Goal: Task Accomplishment & Management: Complete application form

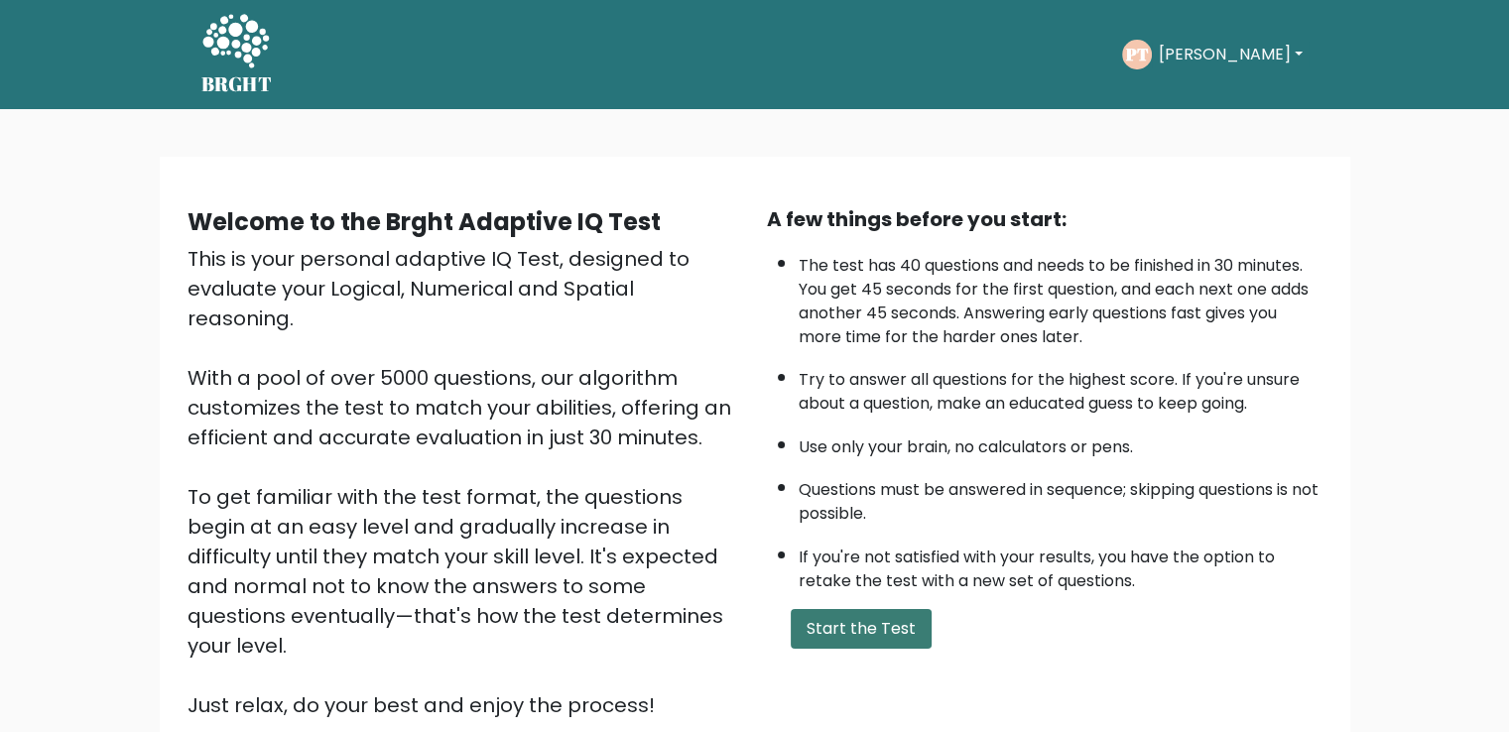
click at [852, 640] on button "Start the Test" at bounding box center [861, 629] width 141 height 40
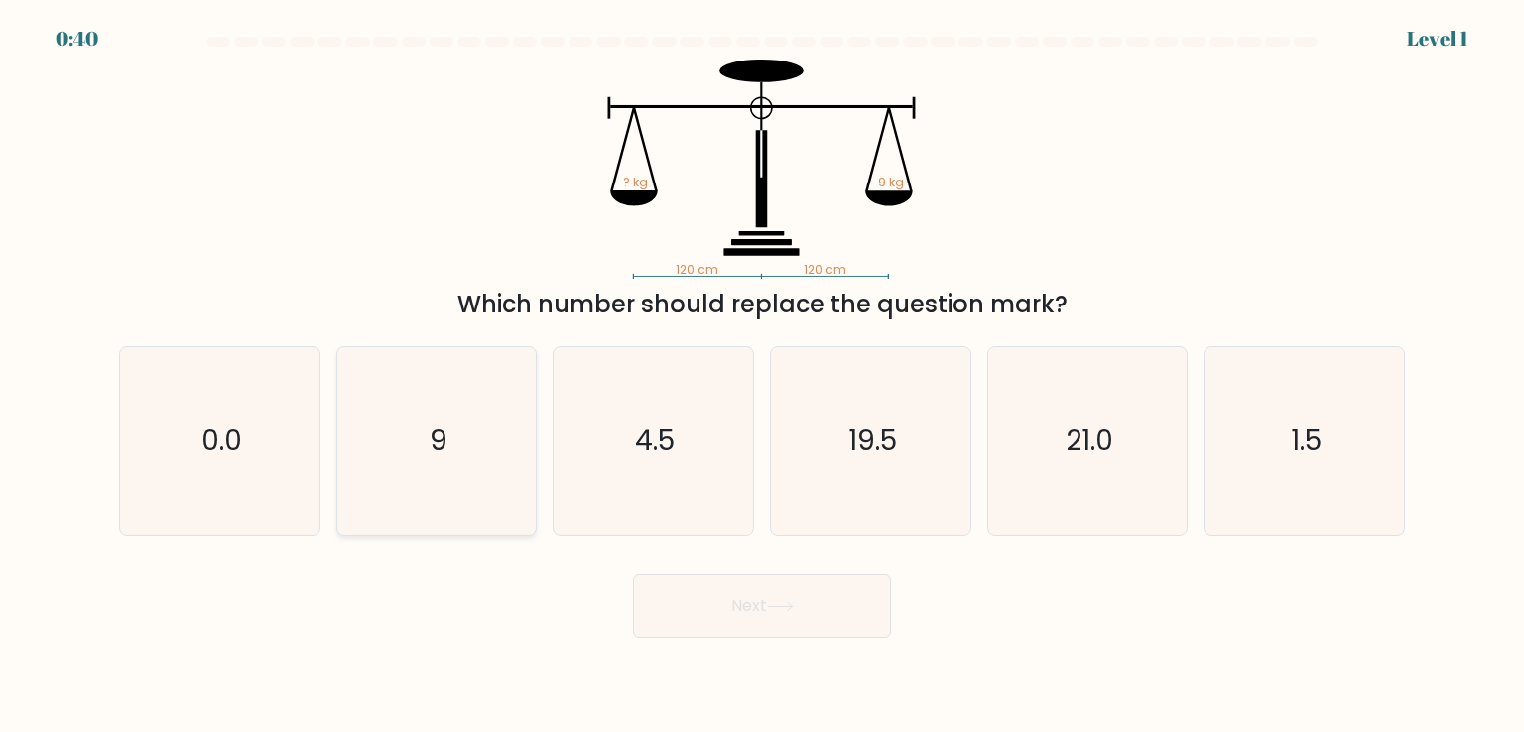
click at [411, 406] on icon "9" at bounding box center [436, 440] width 187 height 187
click at [762, 376] on input "b. 9" at bounding box center [762, 371] width 1 height 10
radio input "true"
click at [746, 616] on button "Next" at bounding box center [762, 607] width 258 height 64
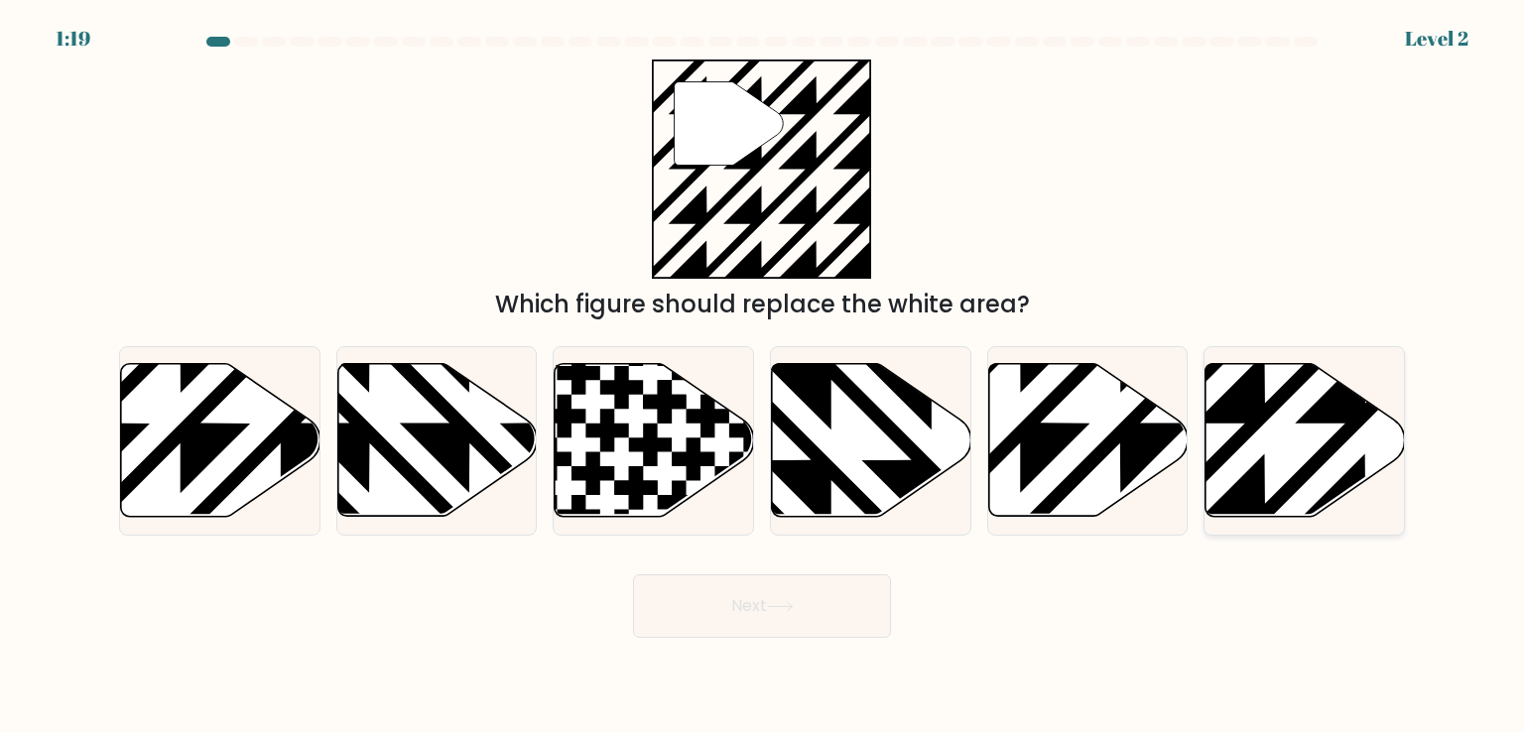
click at [1314, 449] on icon at bounding box center [1305, 440] width 199 height 153
click at [763, 376] on input "f." at bounding box center [762, 371] width 1 height 10
radio input "true"
click at [872, 616] on button "Next" at bounding box center [762, 607] width 258 height 64
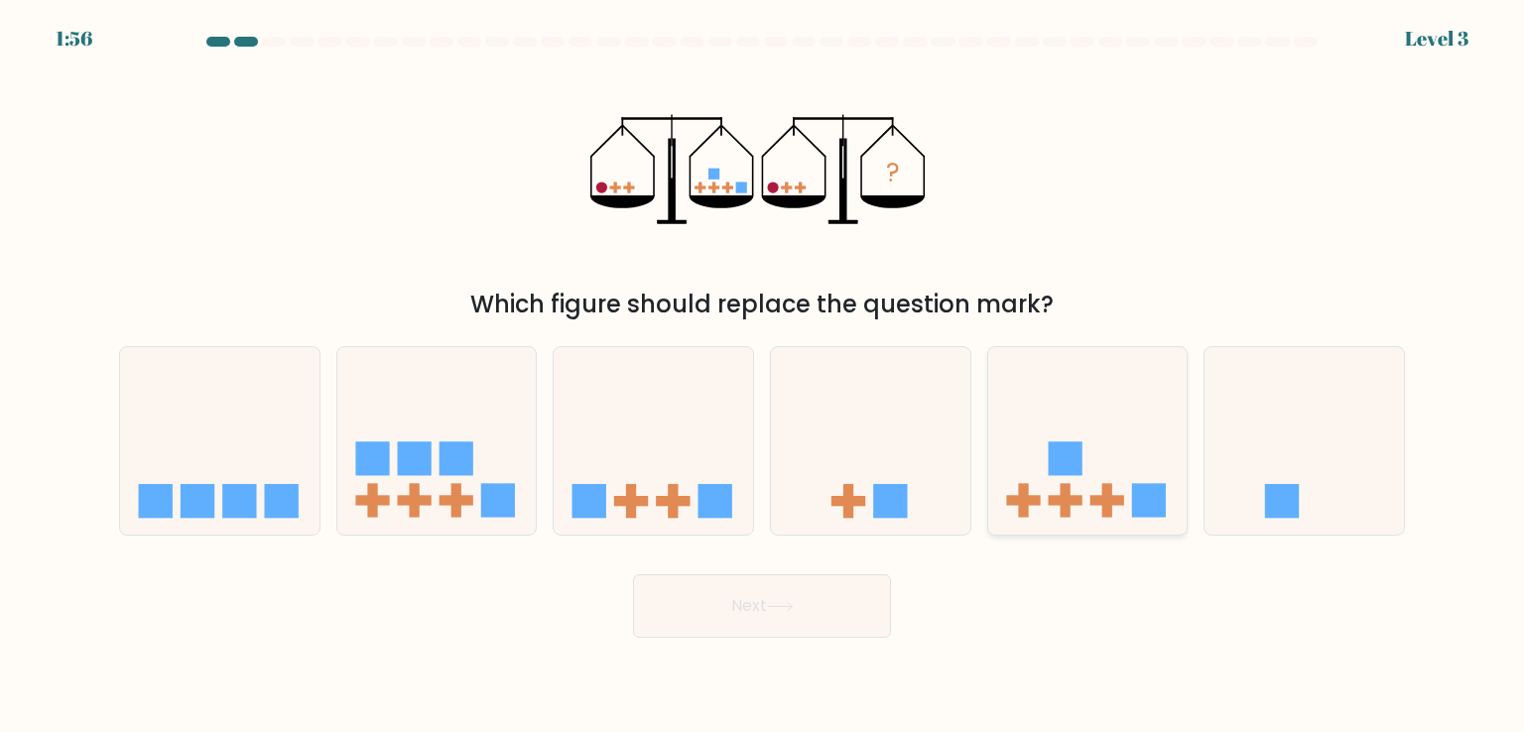
click at [1073, 454] on rect at bounding box center [1065, 460] width 34 height 34
click at [763, 376] on input "e." at bounding box center [762, 371] width 1 height 10
radio input "true"
click at [812, 595] on button "Next" at bounding box center [762, 607] width 258 height 64
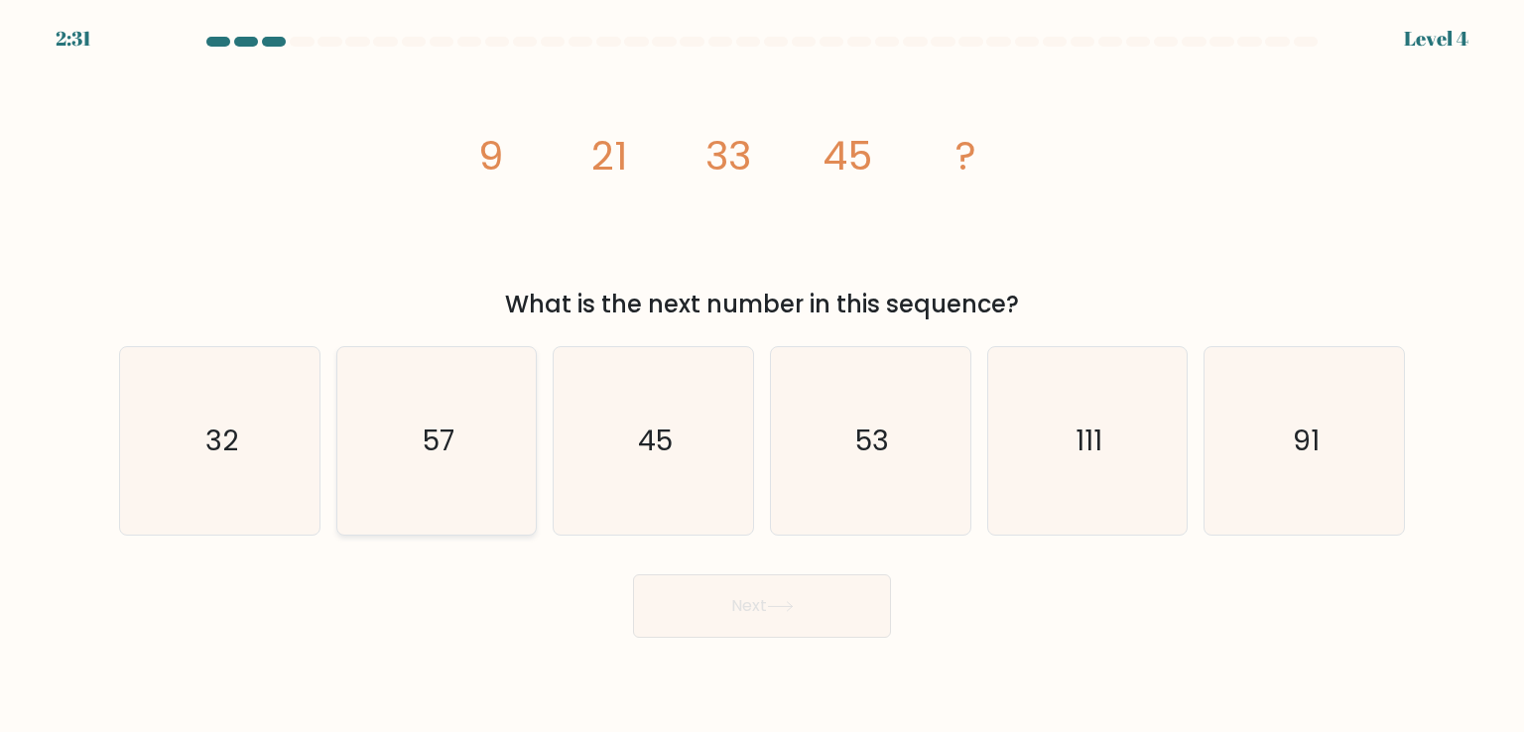
click at [476, 417] on icon "57" at bounding box center [436, 440] width 187 height 187
click at [762, 376] on input "b. 57" at bounding box center [762, 371] width 1 height 10
radio input "true"
click at [756, 598] on button "Next" at bounding box center [762, 607] width 258 height 64
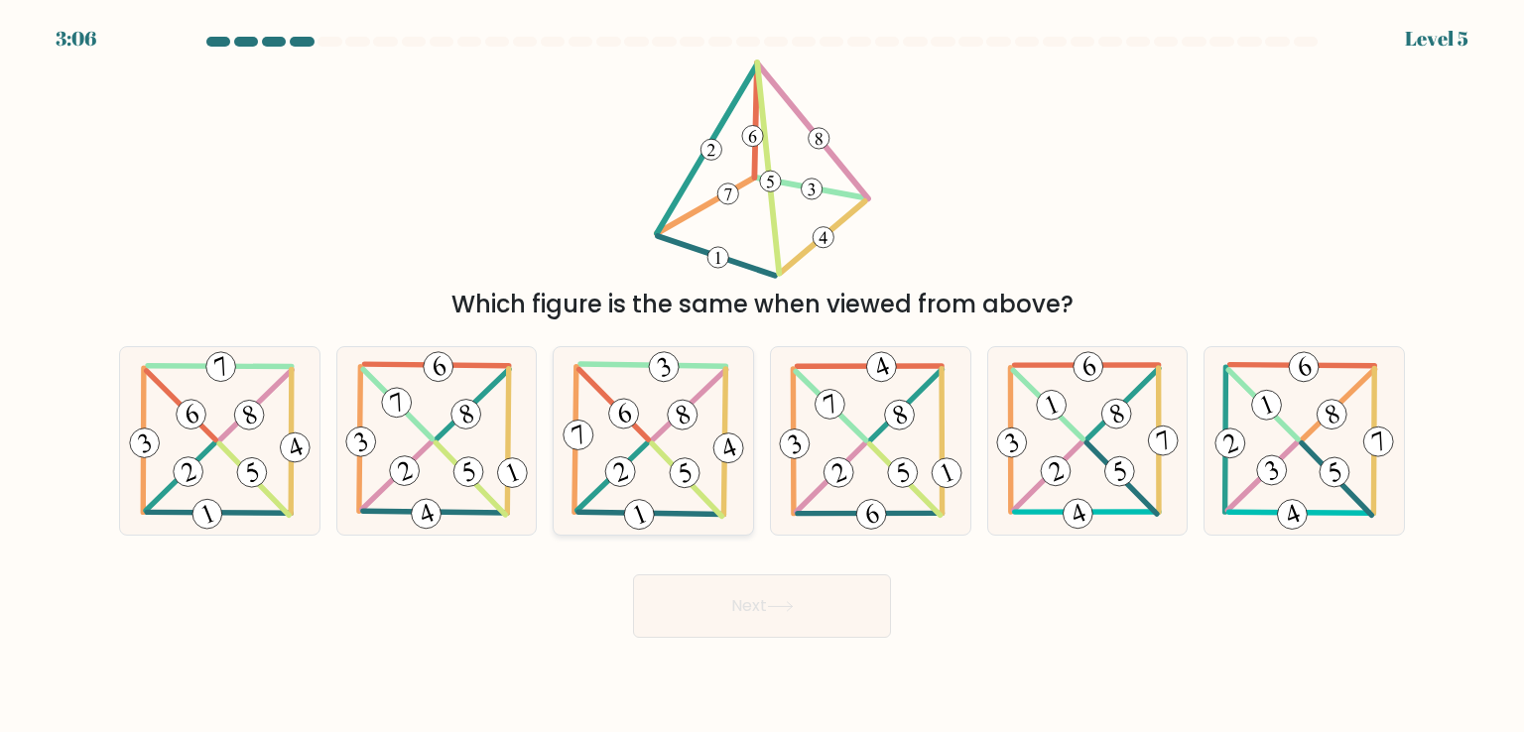
click at [655, 431] on icon at bounding box center [654, 440] width 190 height 187
click at [762, 376] on input "c." at bounding box center [762, 371] width 1 height 10
radio input "true"
click at [734, 608] on button "Next" at bounding box center [762, 607] width 258 height 64
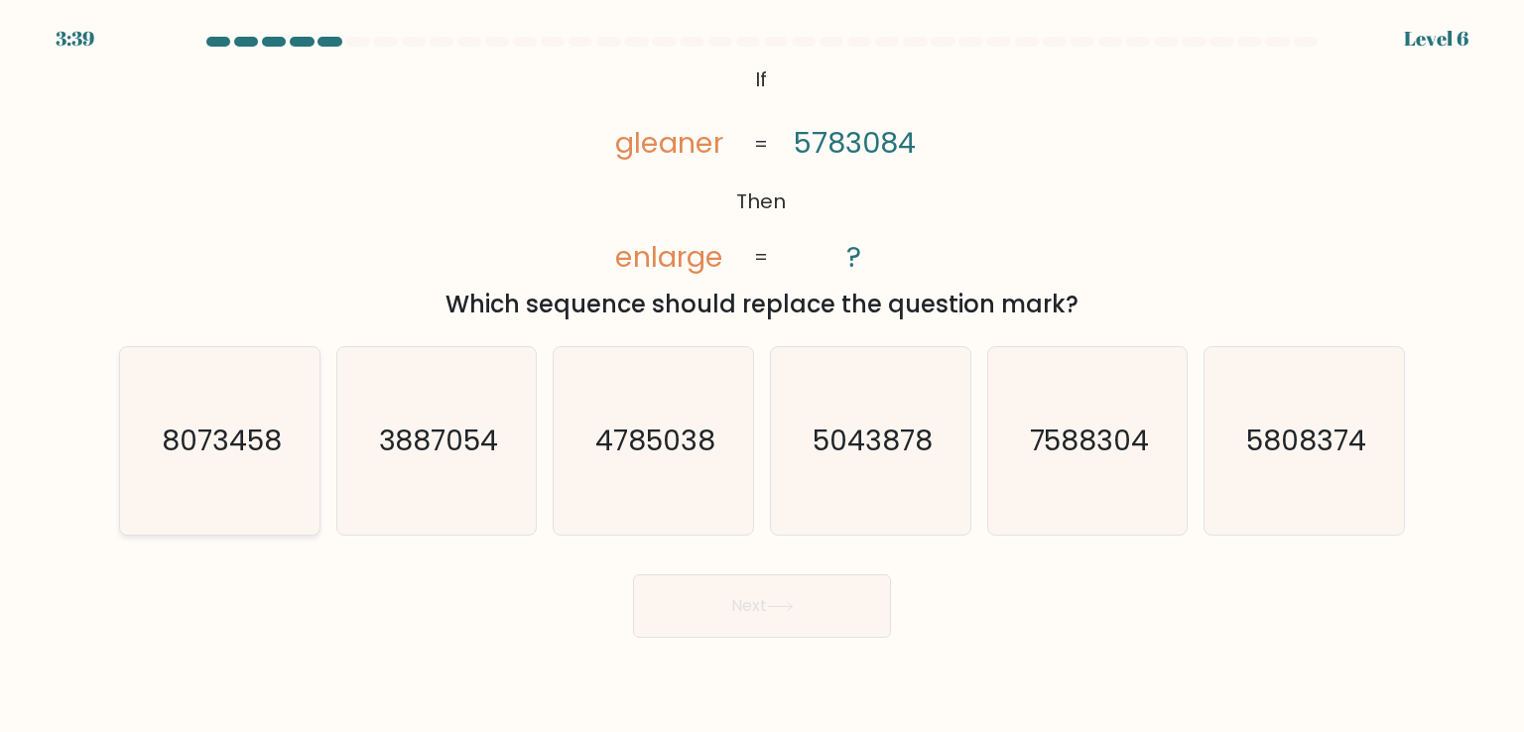
click at [239, 442] on text "8073458" at bounding box center [222, 441] width 120 height 40
click at [762, 376] on input "a. 8073458" at bounding box center [762, 371] width 1 height 10
radio input "true"
click at [860, 610] on button "Next" at bounding box center [762, 607] width 258 height 64
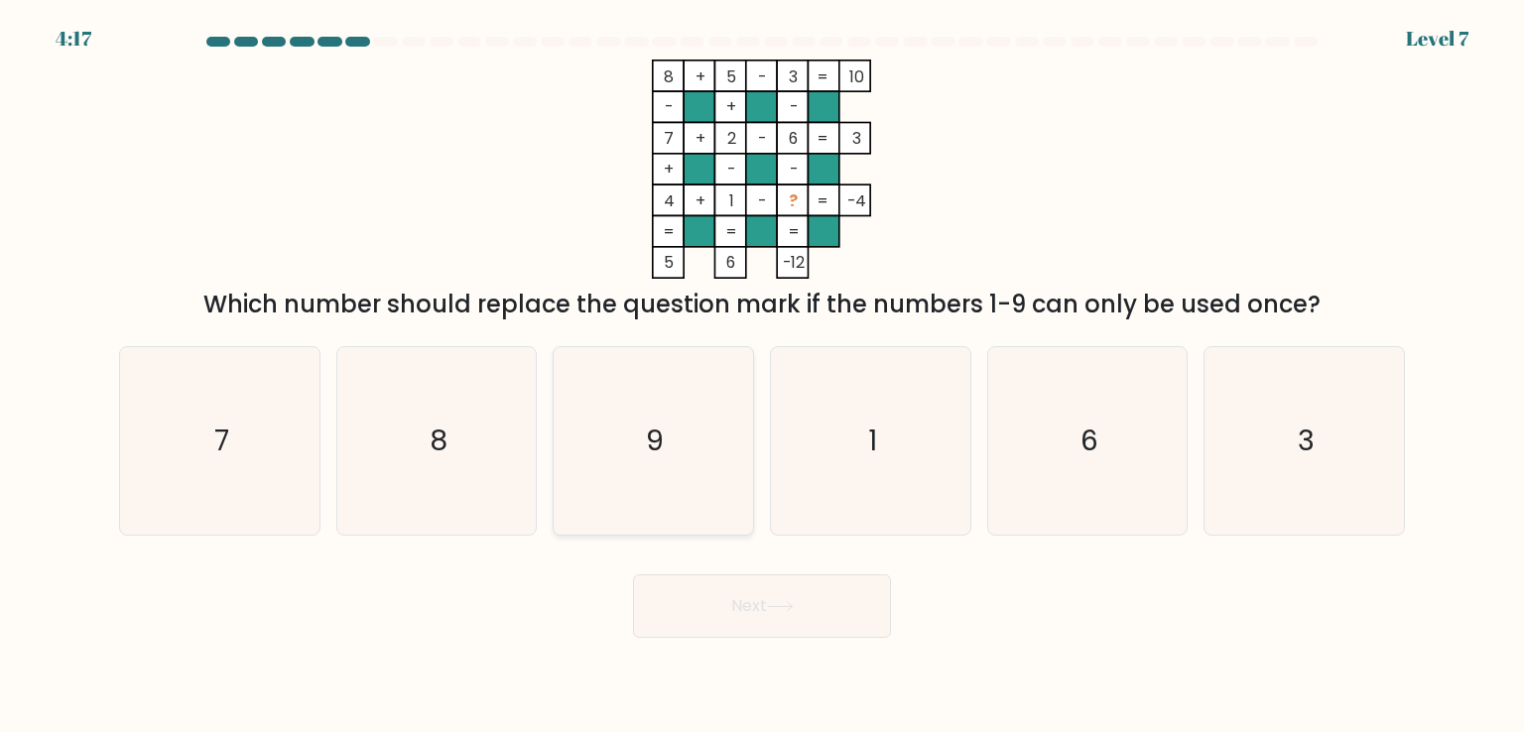
click at [639, 439] on icon "9" at bounding box center [653, 440] width 187 height 187
click at [762, 376] on input "c. 9" at bounding box center [762, 371] width 1 height 10
radio input "true"
click at [762, 615] on button "Next" at bounding box center [762, 607] width 258 height 64
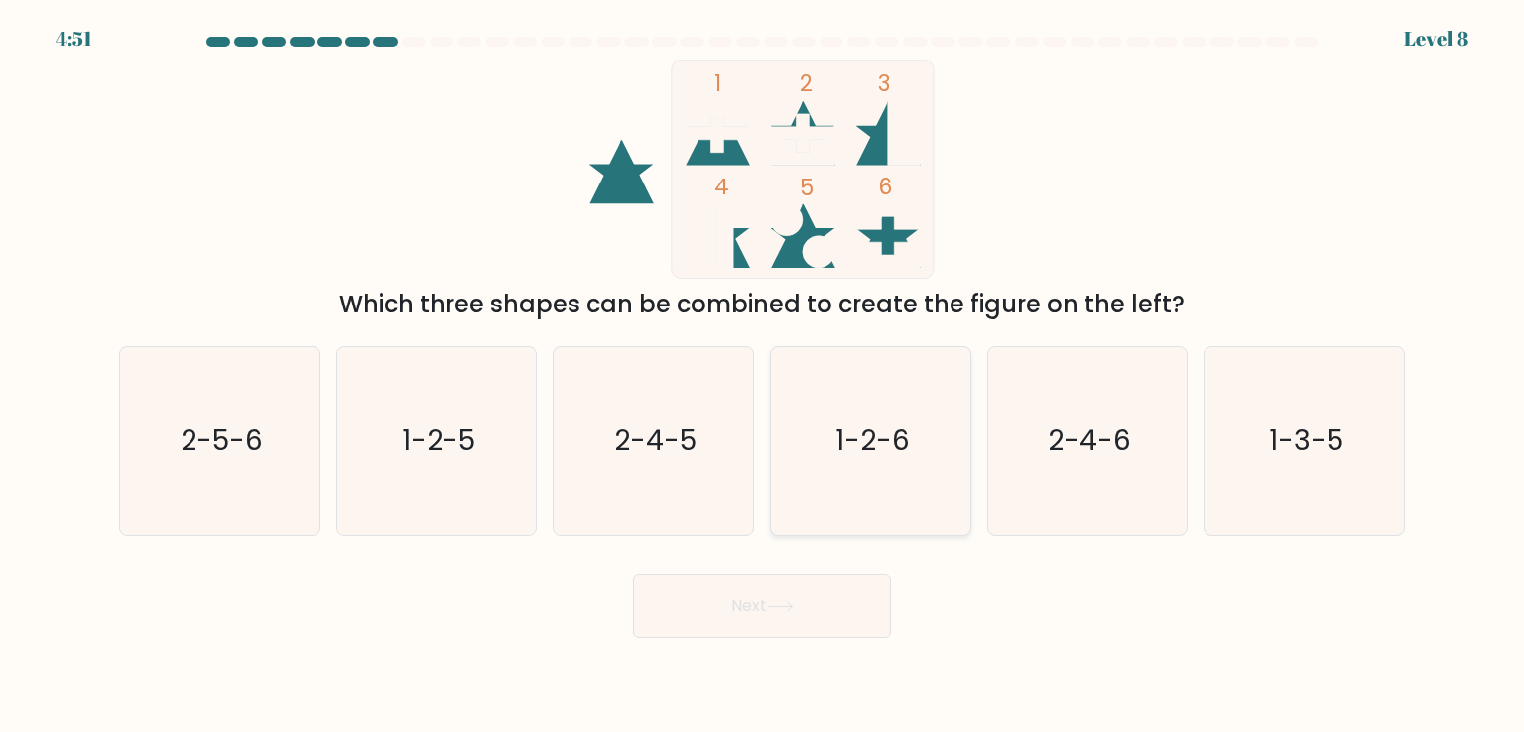
click at [834, 415] on icon "1-2-6" at bounding box center [870, 440] width 187 height 187
click at [763, 376] on input "d. 1-2-6" at bounding box center [762, 371] width 1 height 10
radio input "true"
click at [769, 621] on button "Next" at bounding box center [762, 607] width 258 height 64
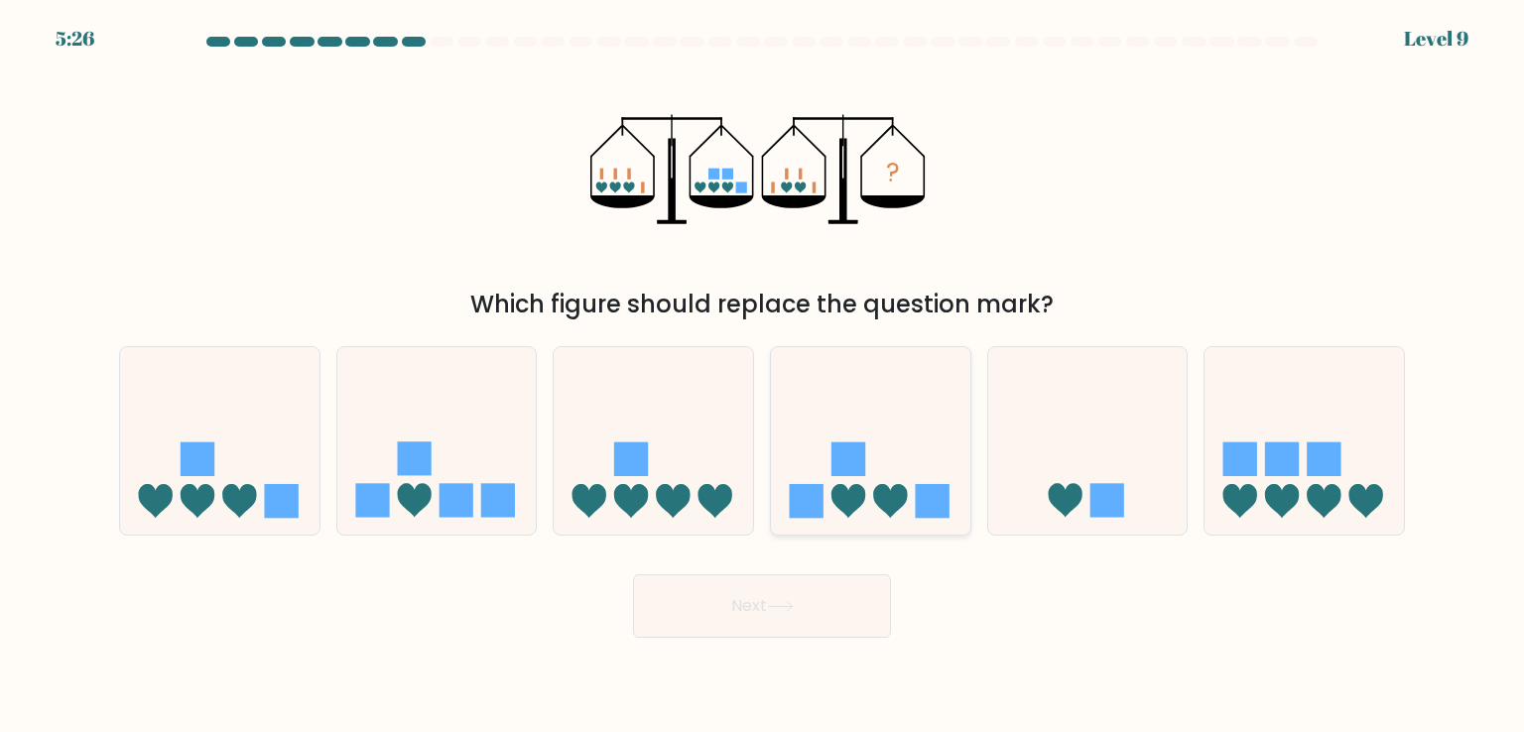
click at [887, 456] on icon at bounding box center [870, 440] width 199 height 165
click at [763, 376] on input "d." at bounding box center [762, 371] width 1 height 10
radio input "true"
click at [826, 601] on button "Next" at bounding box center [762, 607] width 258 height 64
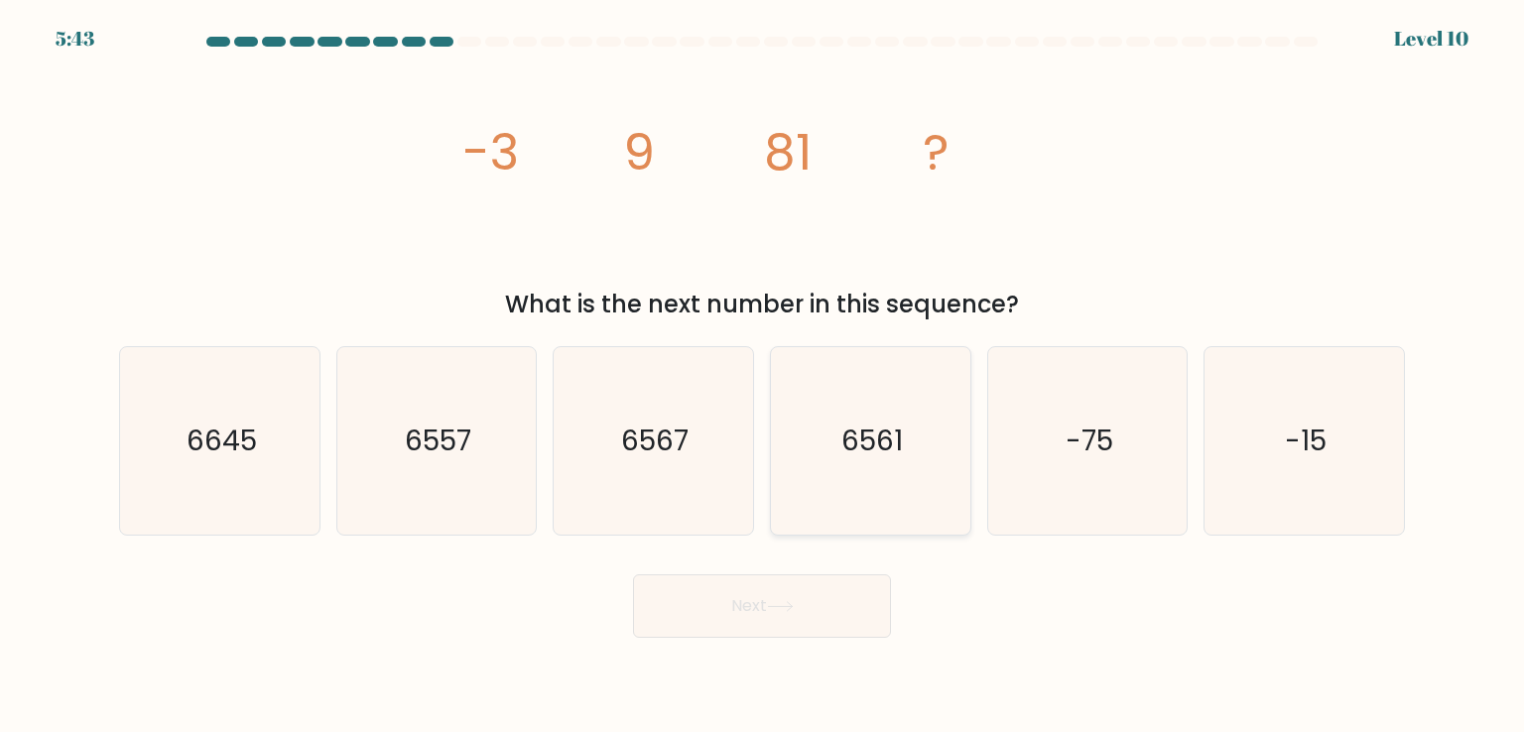
click at [843, 444] on text "6561" at bounding box center [873, 441] width 62 height 40
click at [763, 376] on input "d. 6561" at bounding box center [762, 371] width 1 height 10
radio input "true"
click at [826, 622] on button "Next" at bounding box center [762, 607] width 258 height 64
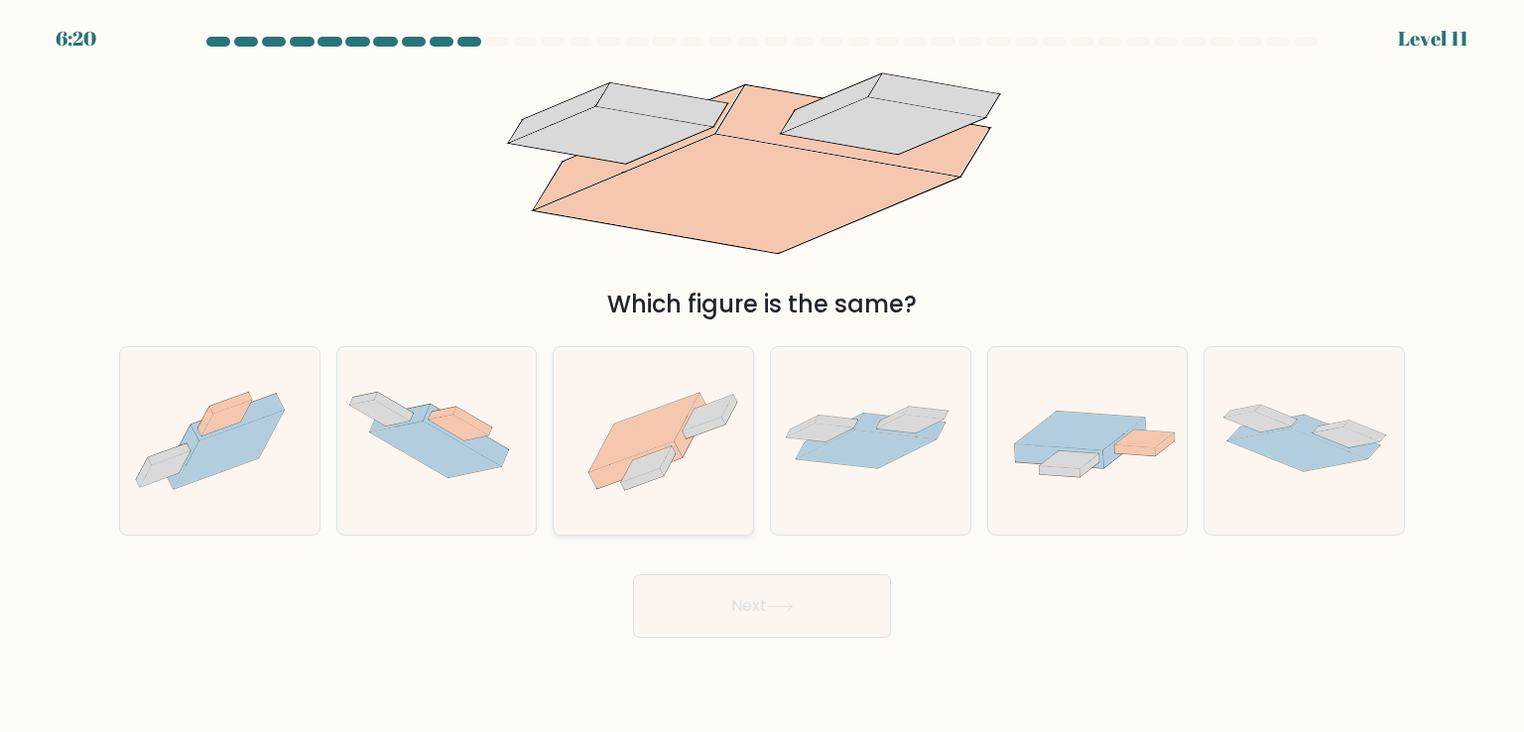
click at [714, 400] on icon at bounding box center [653, 440] width 199 height 149
click at [762, 376] on input "c." at bounding box center [762, 371] width 1 height 10
radio input "true"
click at [762, 615] on button "Next" at bounding box center [762, 607] width 258 height 64
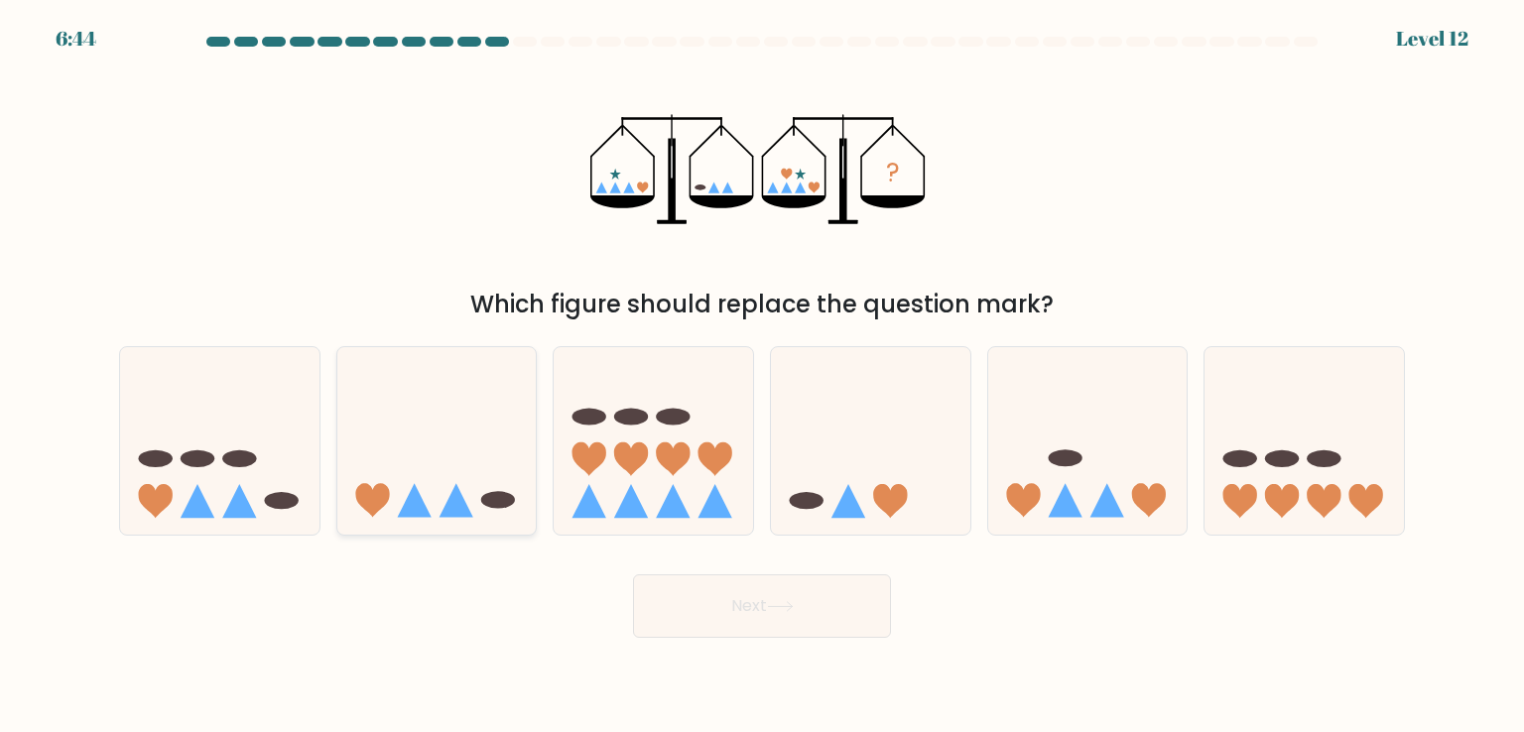
click at [453, 478] on icon at bounding box center [436, 440] width 199 height 165
click at [762, 376] on input "b." at bounding box center [762, 371] width 1 height 10
radio input "true"
click at [734, 577] on button "Next" at bounding box center [762, 607] width 258 height 64
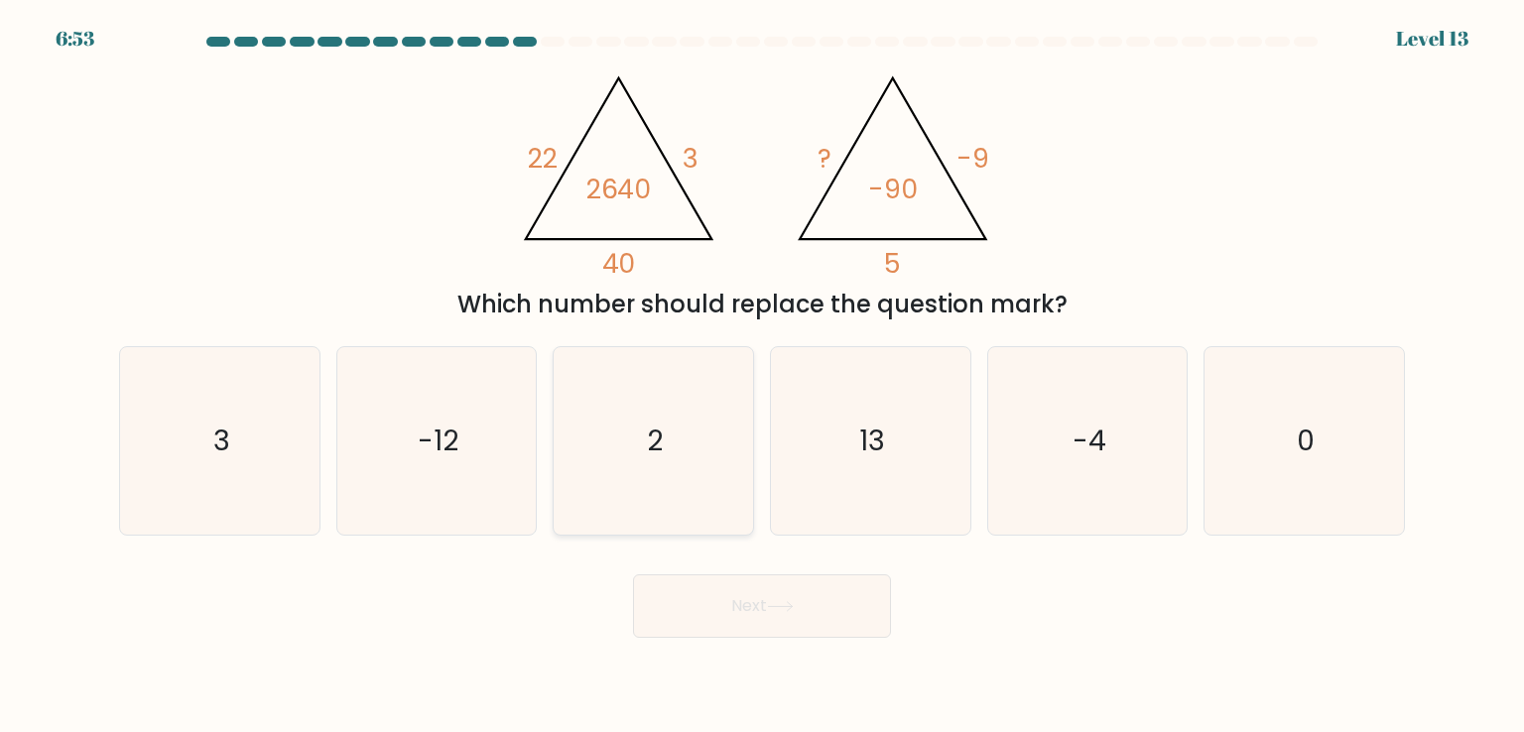
click at [673, 447] on icon "2" at bounding box center [653, 440] width 187 height 187
click at [762, 376] on input "c. 2" at bounding box center [762, 371] width 1 height 10
radio input "true"
click at [727, 609] on button "Next" at bounding box center [762, 607] width 258 height 64
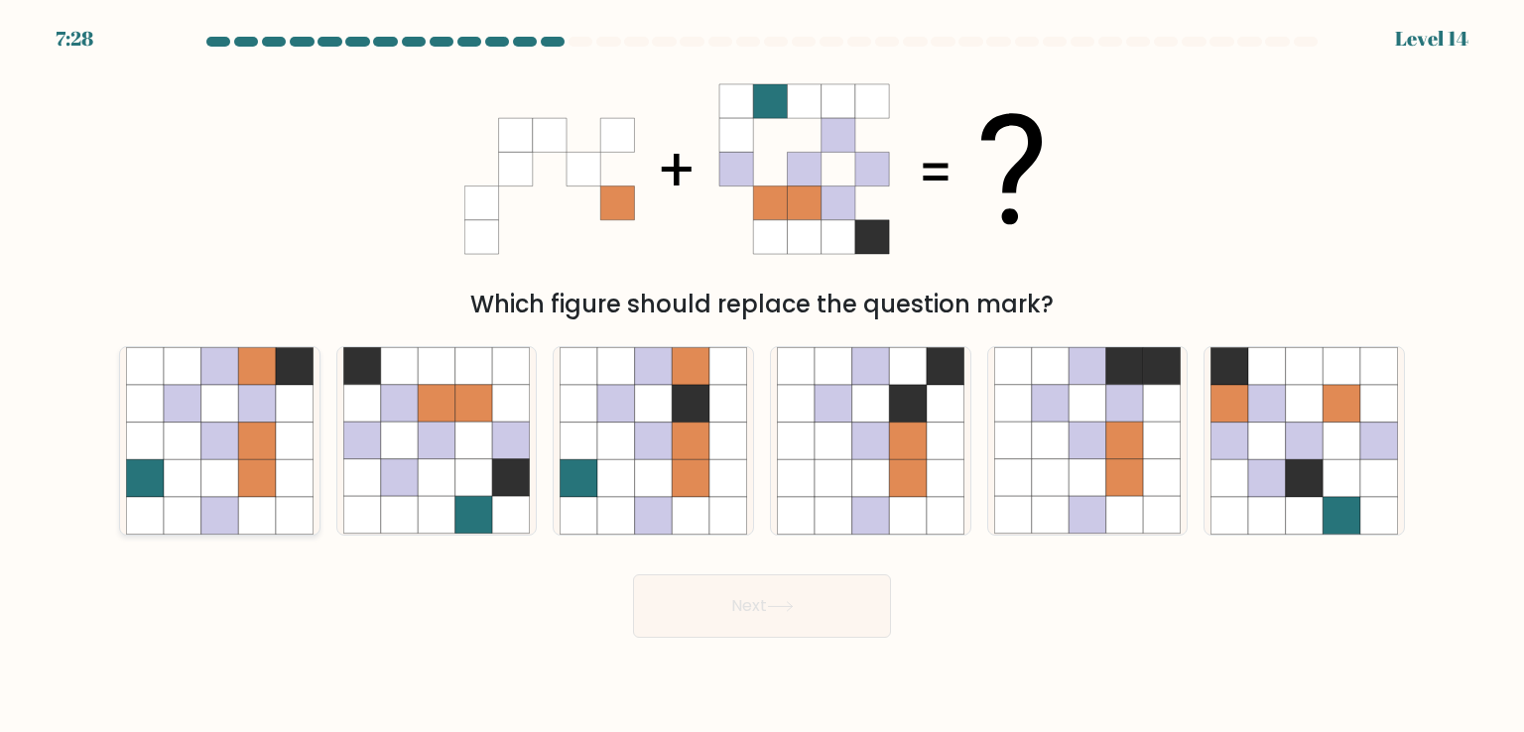
click at [249, 458] on icon at bounding box center [257, 442] width 38 height 38
click at [762, 376] on input "a." at bounding box center [762, 371] width 1 height 10
radio input "true"
click at [759, 616] on button "Next" at bounding box center [762, 607] width 258 height 64
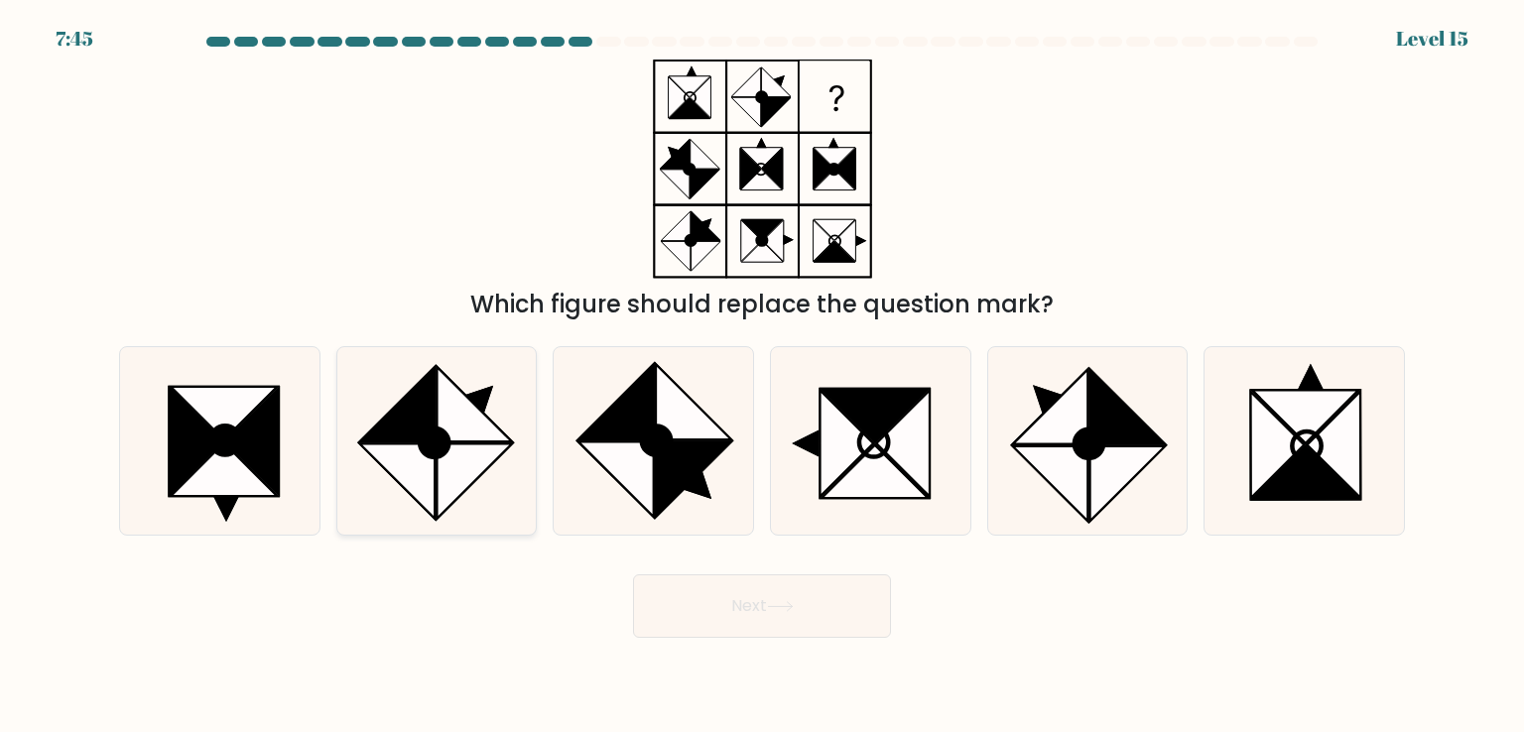
click at [460, 434] on icon at bounding box center [474, 404] width 75 height 75
click at [762, 376] on input "b." at bounding box center [762, 371] width 1 height 10
radio input "true"
click at [693, 623] on button "Next" at bounding box center [762, 607] width 258 height 64
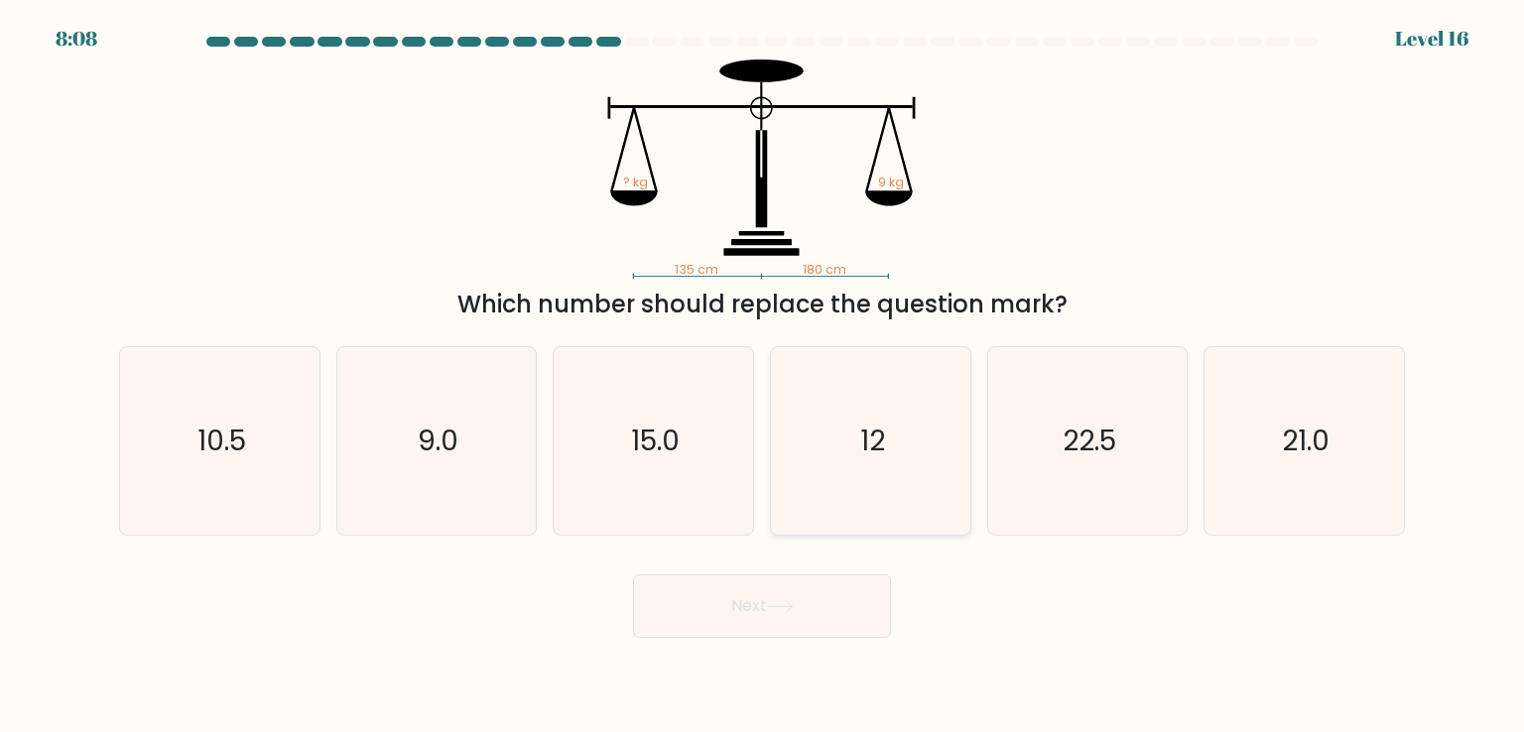
click at [885, 430] on icon "12" at bounding box center [870, 440] width 187 height 187
click at [763, 376] on input "d. 12" at bounding box center [762, 371] width 1 height 10
radio input "true"
click at [807, 612] on button "Next" at bounding box center [762, 607] width 258 height 64
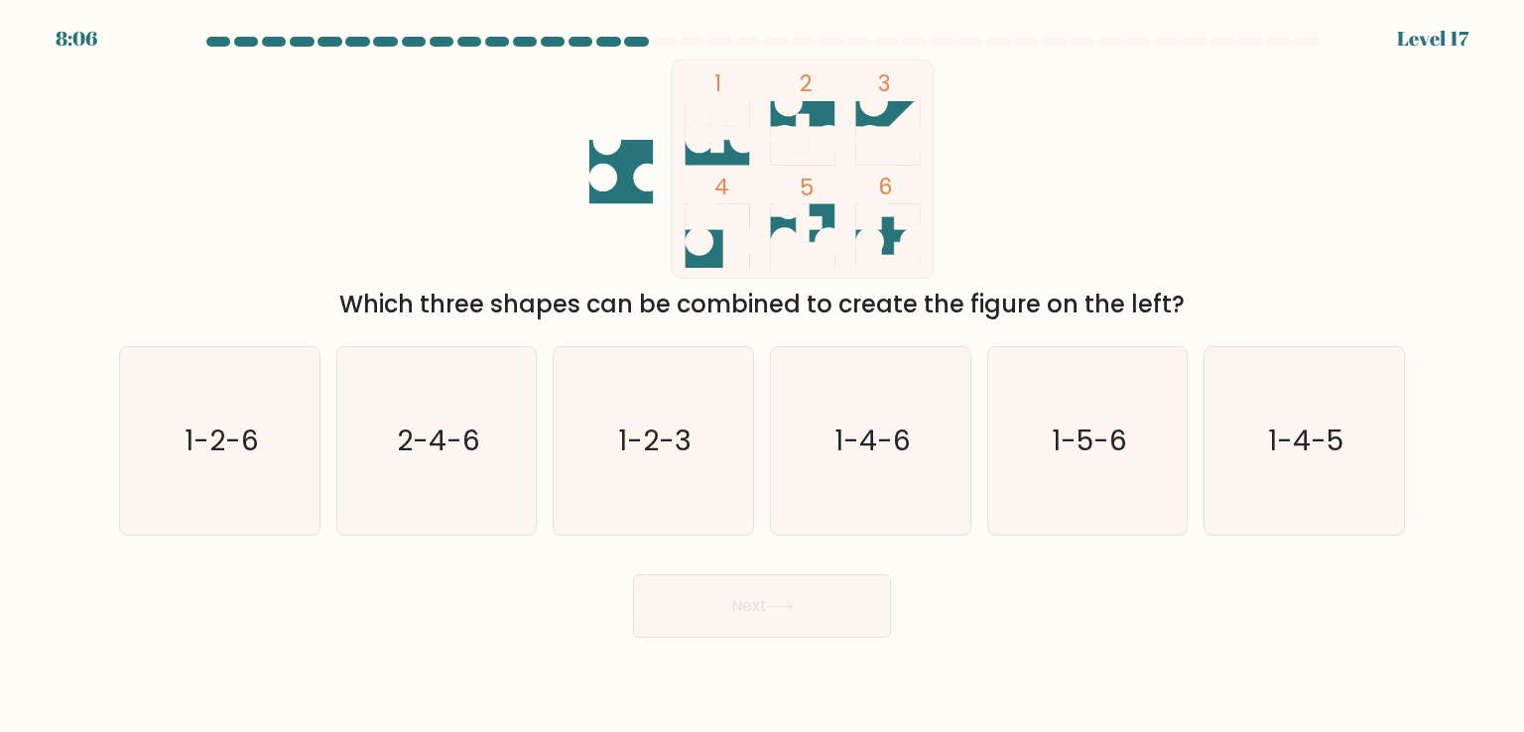
click at [401, 243] on div "1 2 3 4 5 6 Which three shapes can be combined to create the figure on the left?" at bounding box center [762, 191] width 1310 height 263
click at [238, 453] on text "1-2-6" at bounding box center [222, 441] width 74 height 40
click at [762, 376] on input "a. 1-2-6" at bounding box center [762, 371] width 1 height 10
radio input "true"
click at [815, 590] on button "Next" at bounding box center [762, 607] width 258 height 64
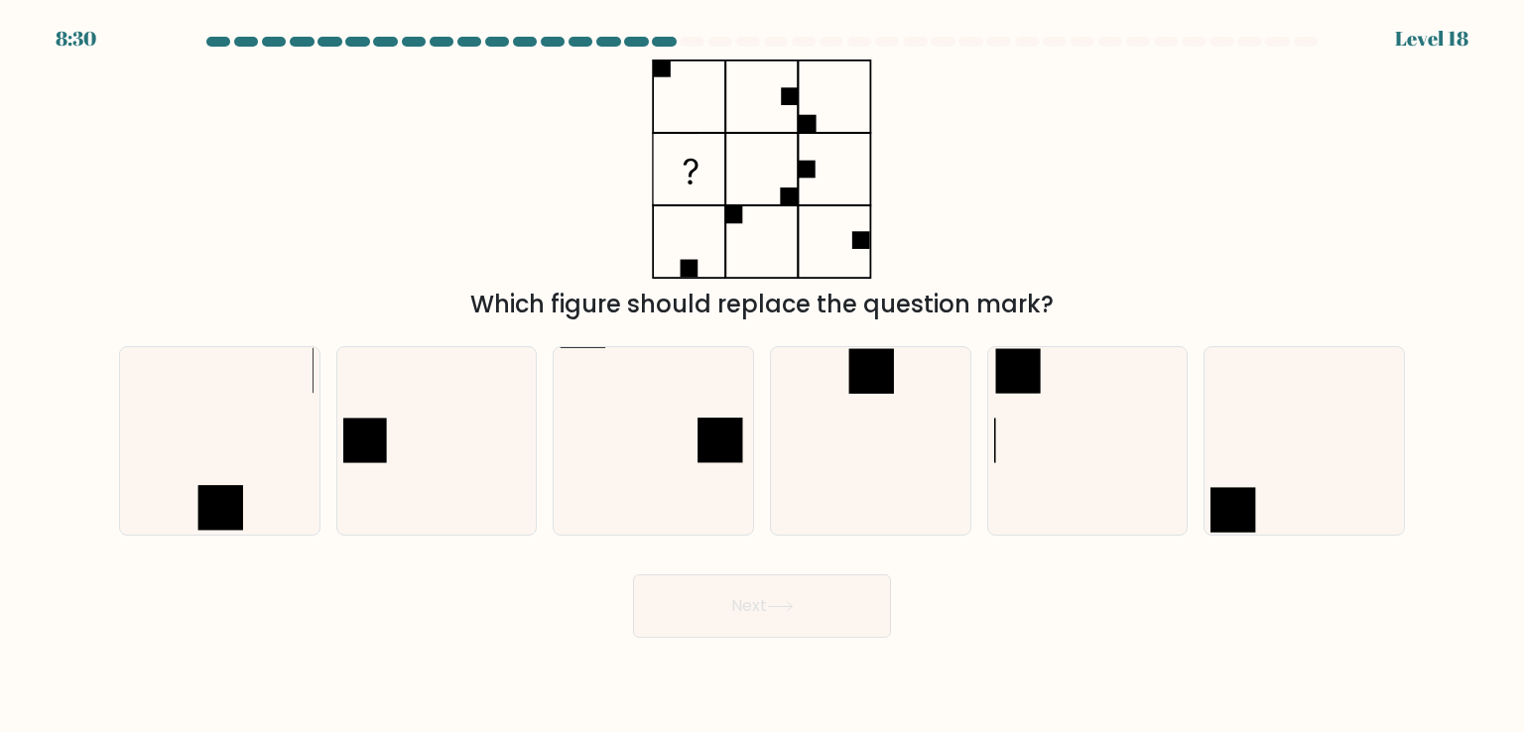
click at [374, 168] on div "Which figure should replace the question mark?" at bounding box center [762, 191] width 1310 height 263
click at [884, 350] on rect at bounding box center [871, 371] width 45 height 45
click at [763, 366] on input "d." at bounding box center [762, 371] width 1 height 10
radio input "true"
click at [820, 616] on button "Next" at bounding box center [762, 607] width 258 height 64
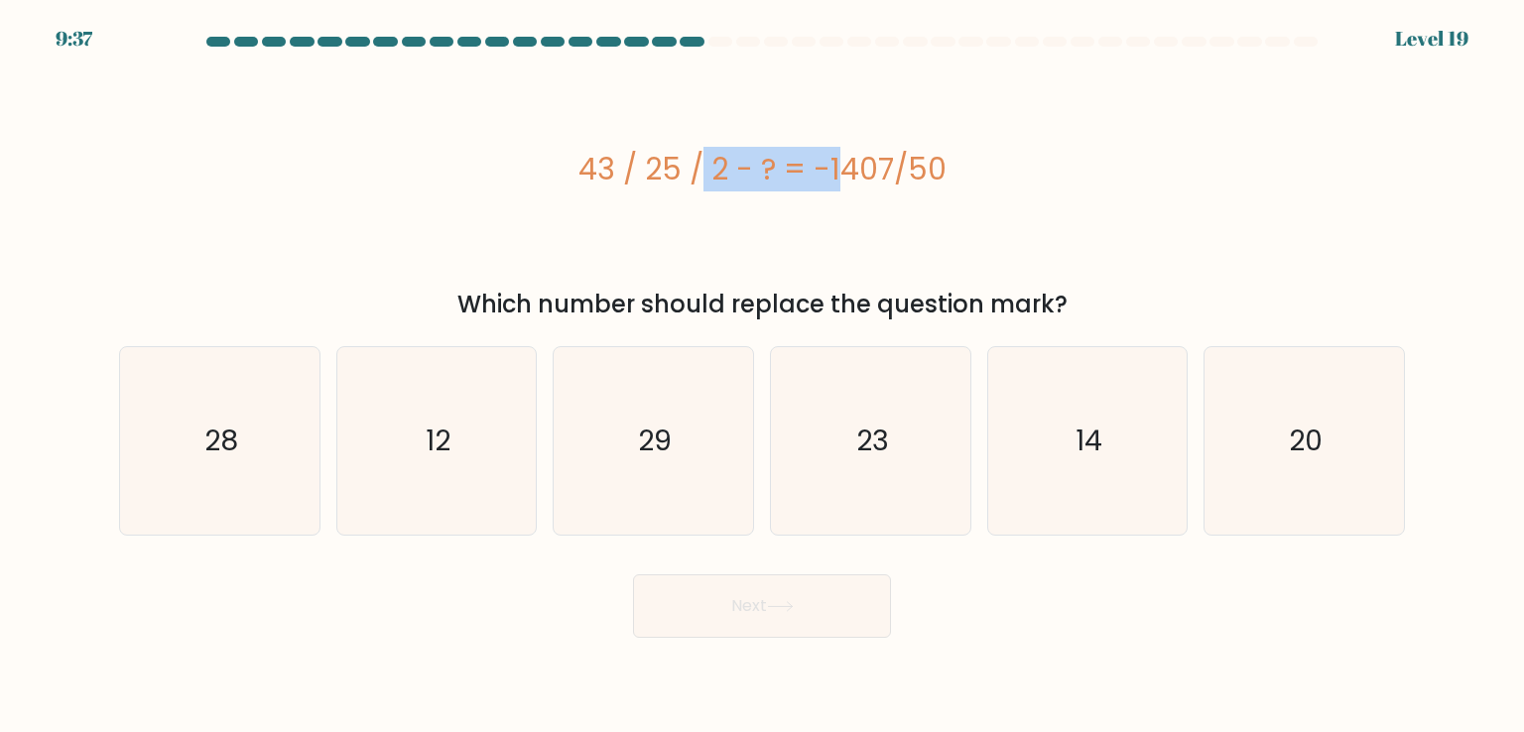
drag, startPoint x: 468, startPoint y: 127, endPoint x: 745, endPoint y: 196, distance: 285.2
click at [736, 195] on div "43 / 25 / 2 - ? = -1407/50" at bounding box center [762, 169] width 1286 height 219
click at [404, 196] on div "43 / 25 / 2 - ? = -1407/50" at bounding box center [762, 169] width 1286 height 219
click at [647, 420] on icon "29" at bounding box center [653, 440] width 187 height 187
click at [762, 376] on input "c. 29" at bounding box center [762, 371] width 1 height 10
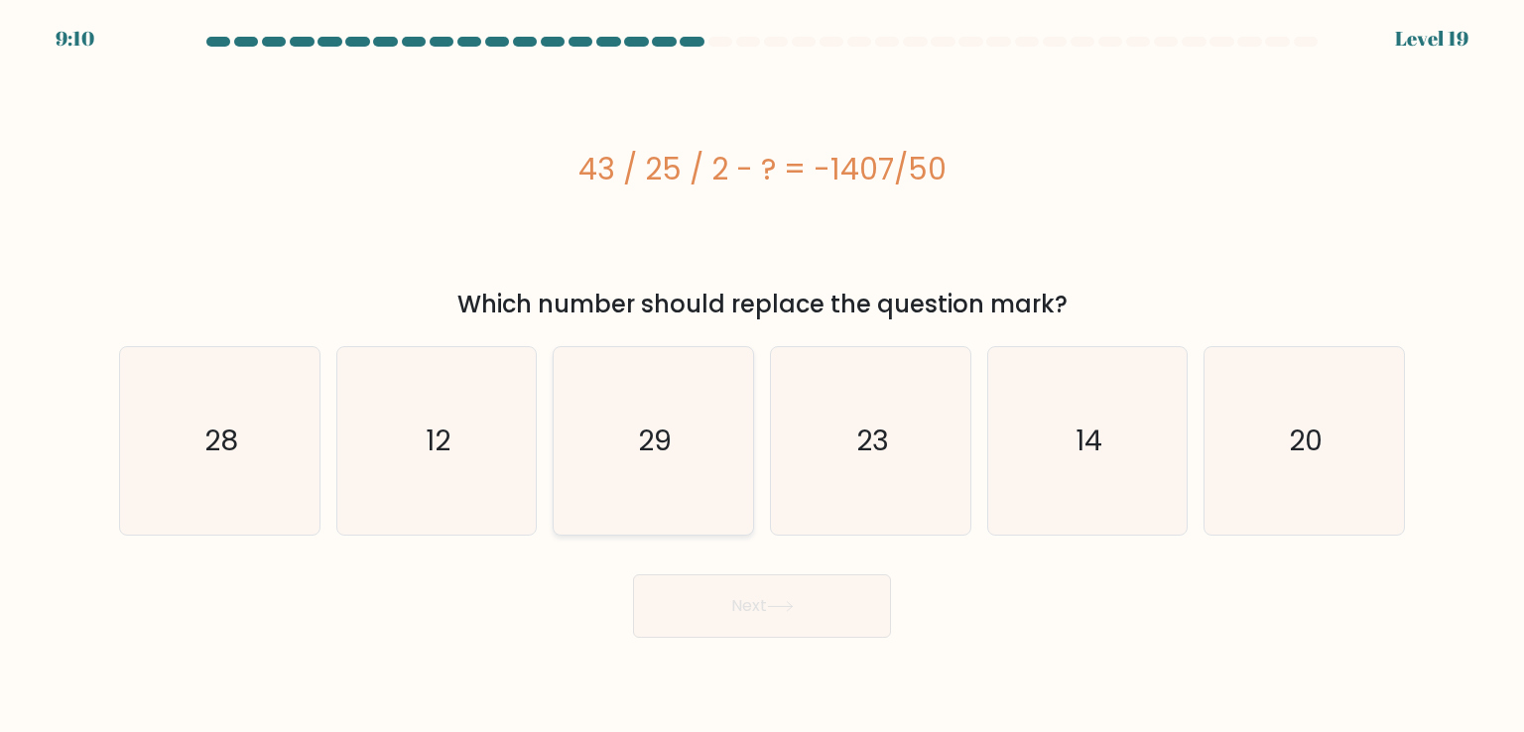
radio input "true"
click at [778, 592] on button "Next" at bounding box center [762, 607] width 258 height 64
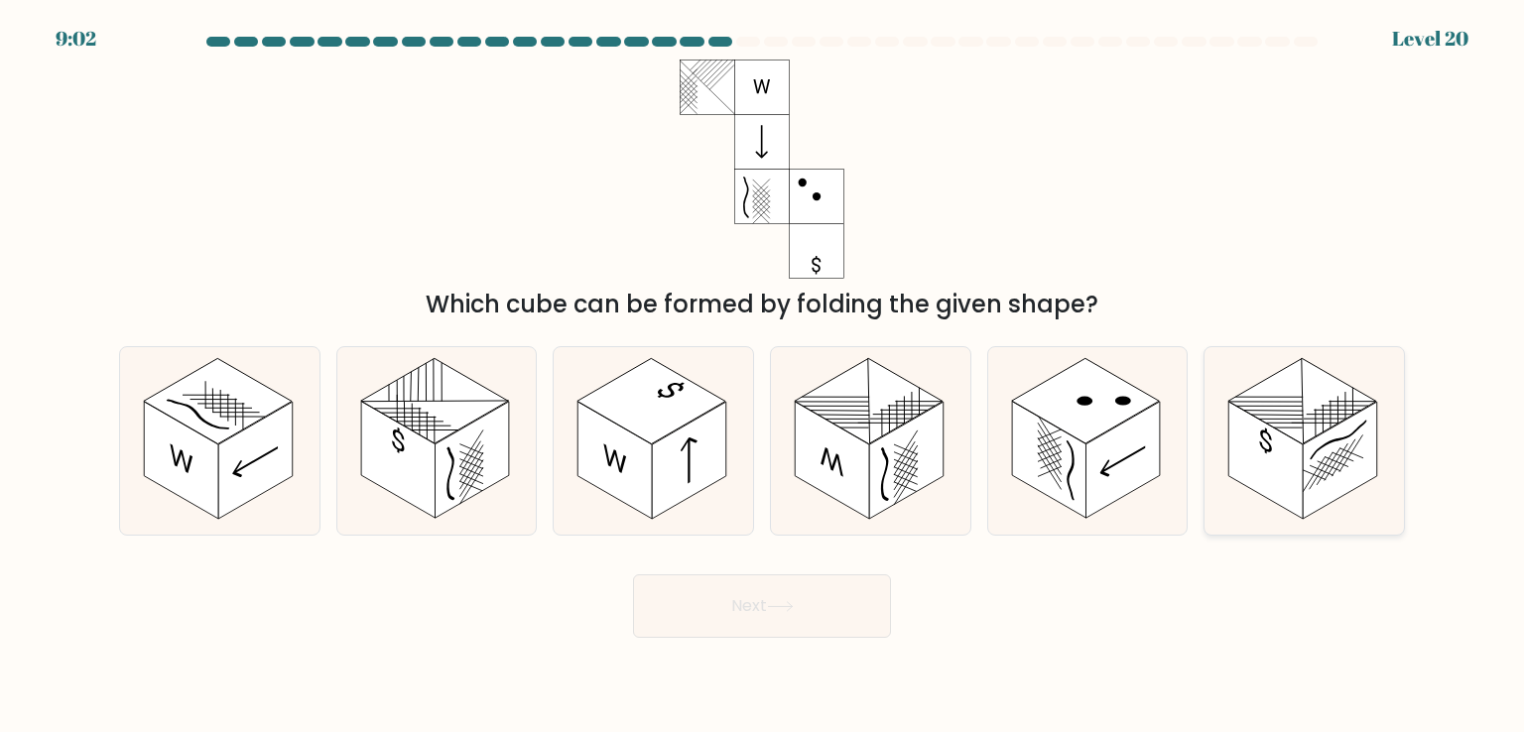
click at [1293, 464] on rect at bounding box center [1266, 460] width 74 height 117
click at [763, 376] on input "f." at bounding box center [762, 371] width 1 height 10
radio input "true"
click at [818, 596] on button "Next" at bounding box center [762, 607] width 258 height 64
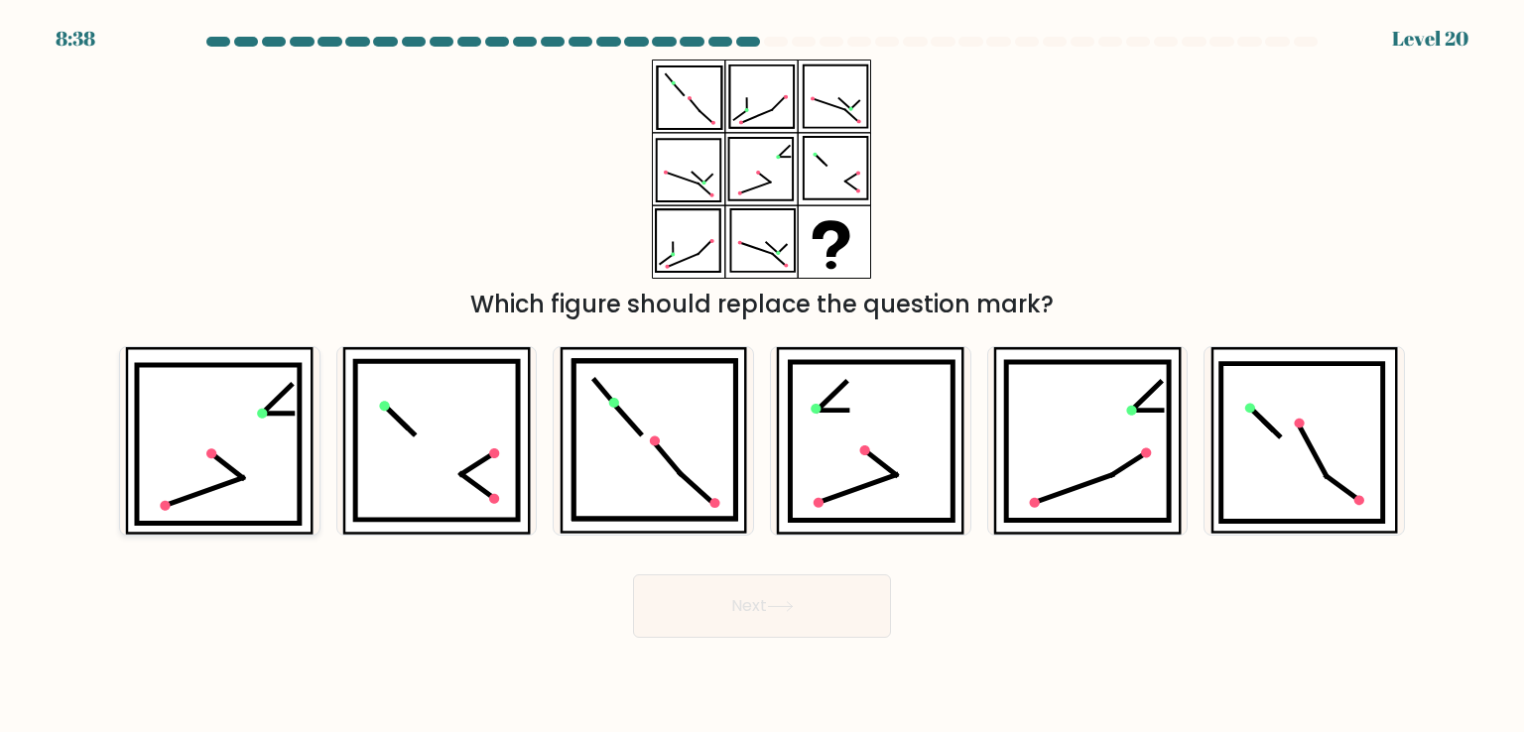
click at [258, 479] on icon at bounding box center [218, 444] width 163 height 158
click at [762, 376] on input "a." at bounding box center [762, 371] width 1 height 10
radio input "true"
click at [723, 611] on button "Next" at bounding box center [762, 607] width 258 height 64
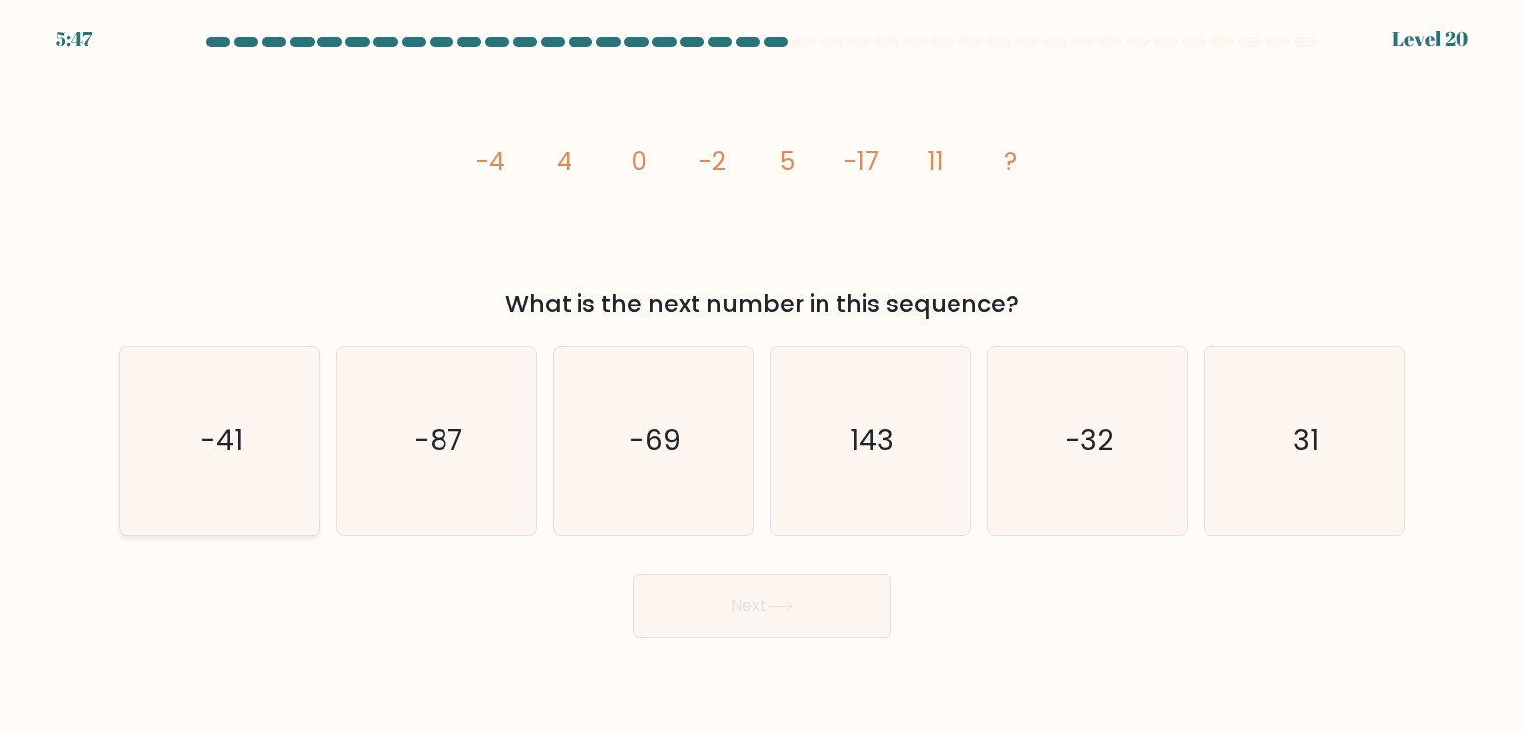
click at [223, 428] on text "-41" at bounding box center [221, 441] width 43 height 40
click at [762, 376] on input "a. -41" at bounding box center [762, 371] width 1 height 10
radio input "true"
click at [778, 612] on button "Next" at bounding box center [762, 607] width 258 height 64
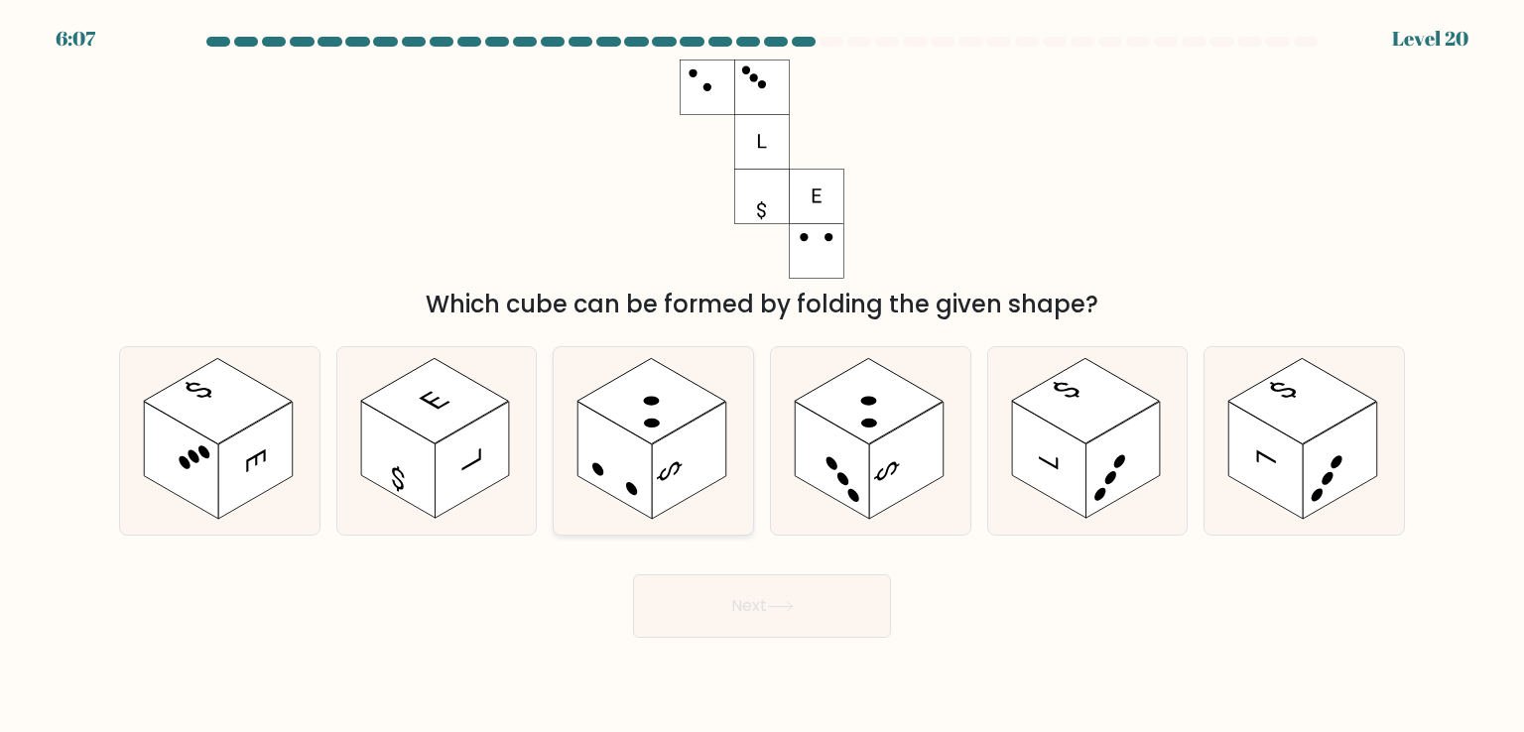
click at [647, 444] on rect at bounding box center [616, 460] width 74 height 117
click at [762, 376] on input "c." at bounding box center [762, 371] width 1 height 10
radio input "true"
click at [886, 438] on rect at bounding box center [906, 460] width 74 height 117
click at [763, 376] on input "d." at bounding box center [762, 371] width 1 height 10
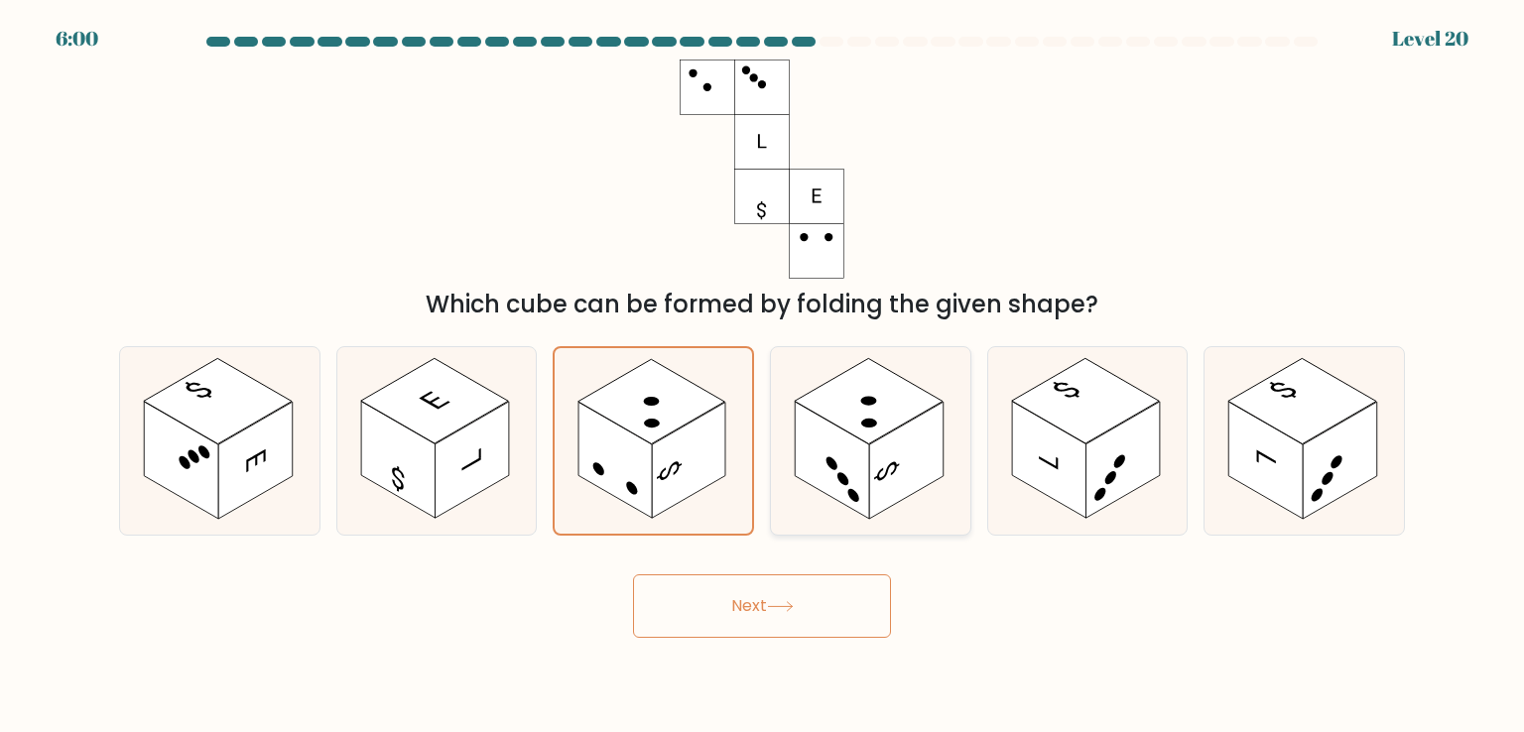
radio input "true"
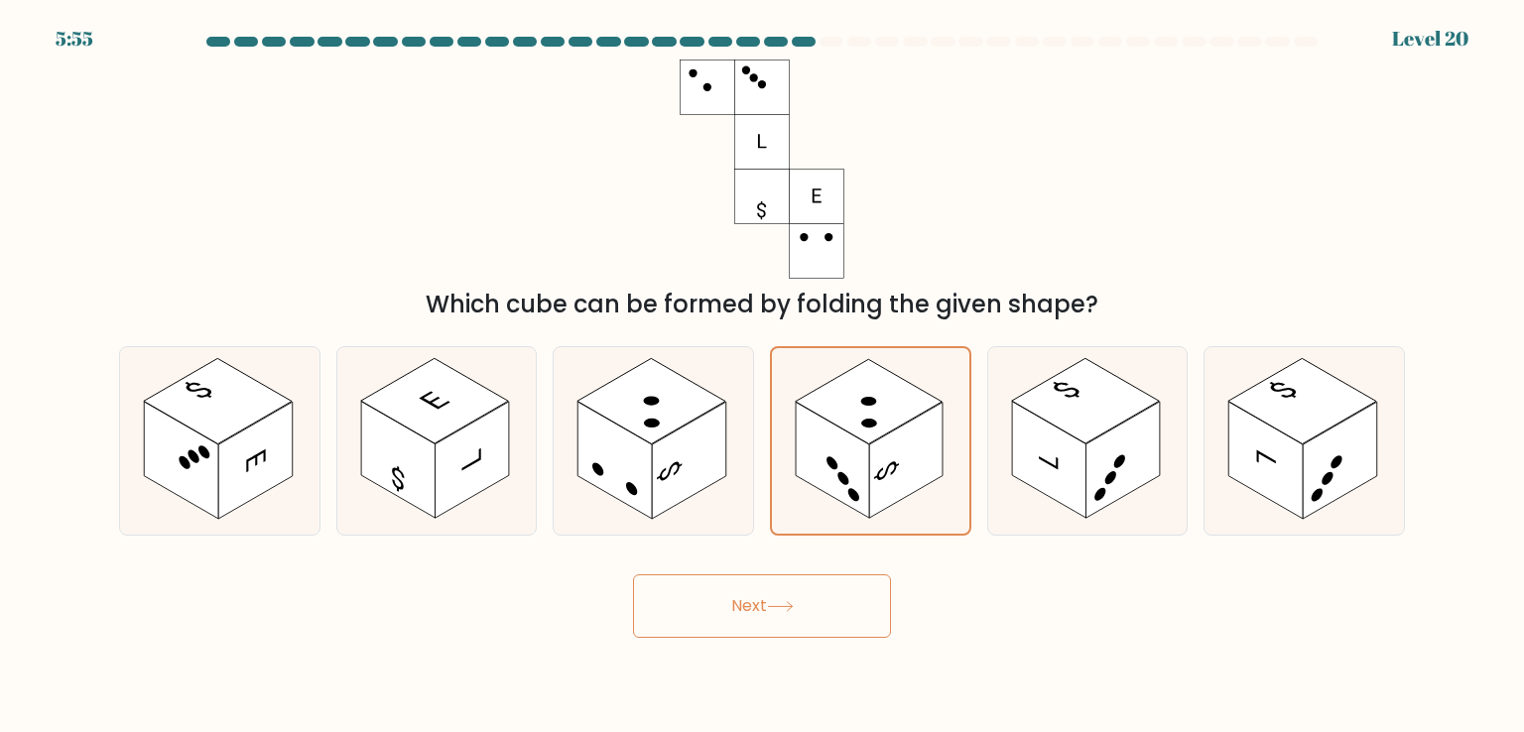
click at [813, 614] on button "Next" at bounding box center [762, 607] width 258 height 64
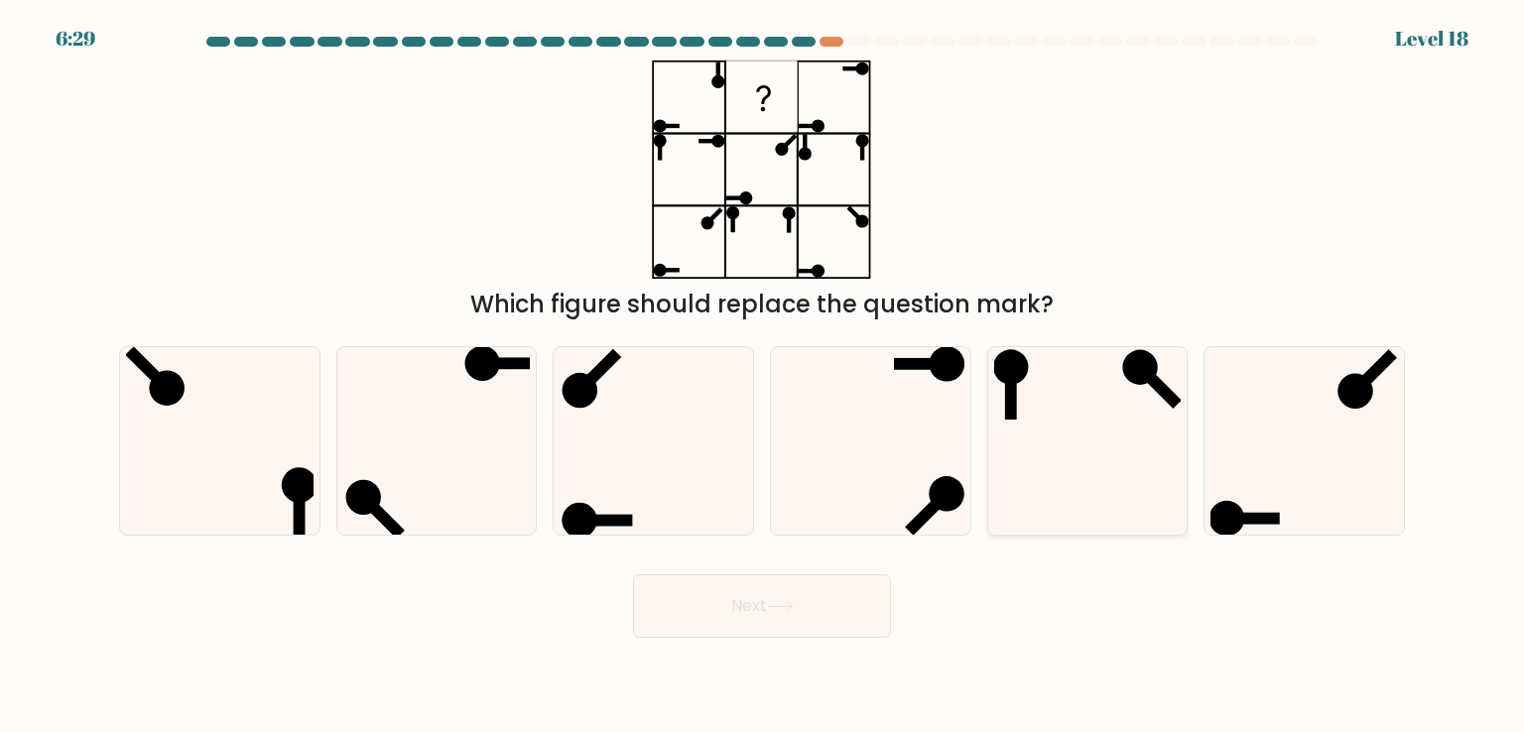
click at [1112, 402] on icon at bounding box center [1087, 440] width 187 height 187
click at [763, 376] on input "e." at bounding box center [762, 371] width 1 height 10
radio input "true"
click at [790, 592] on button "Next" at bounding box center [762, 607] width 258 height 64
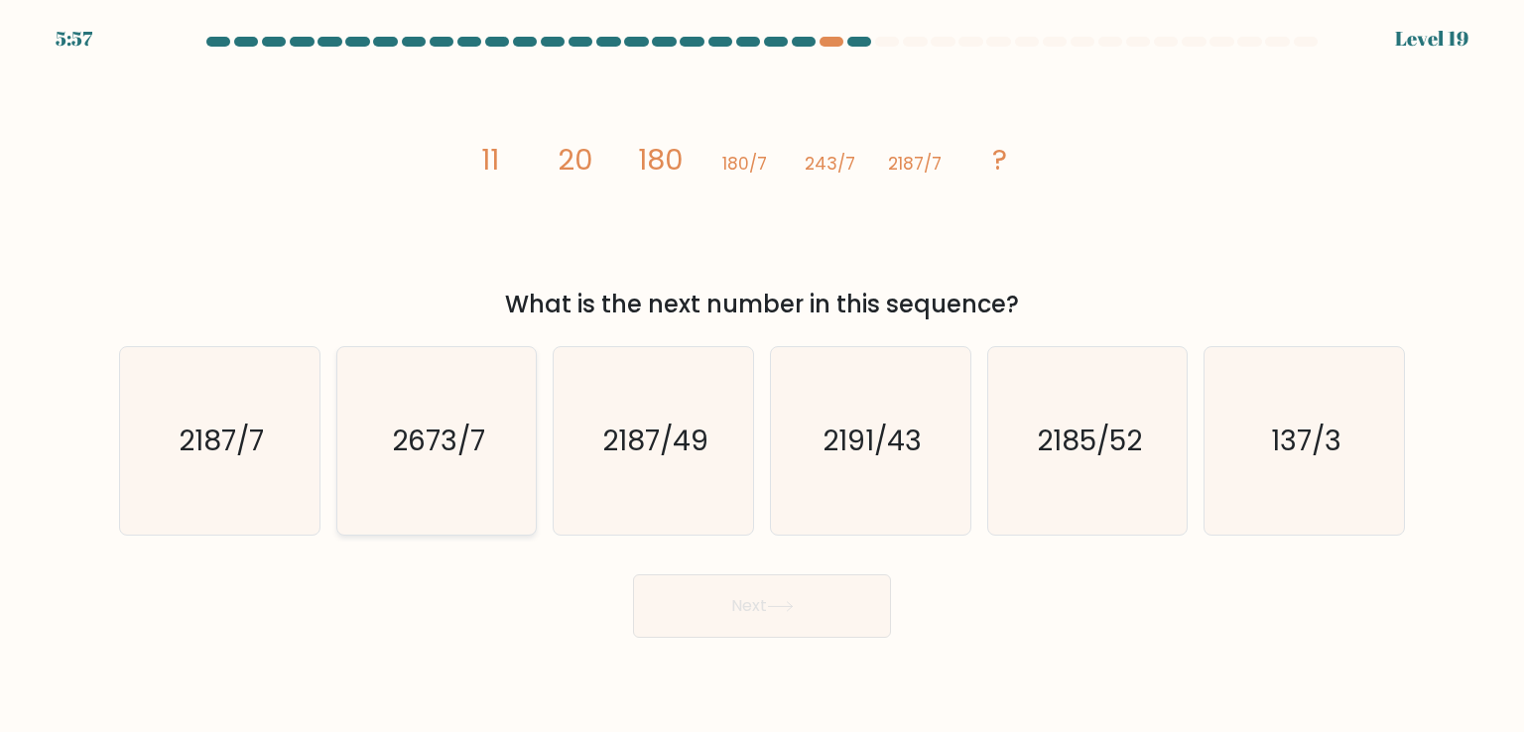
click at [447, 455] on text "2673/7" at bounding box center [438, 441] width 93 height 40
click at [762, 376] on input "b. 2673/7" at bounding box center [762, 371] width 1 height 10
radio input "true"
click at [774, 602] on icon at bounding box center [780, 606] width 27 height 11
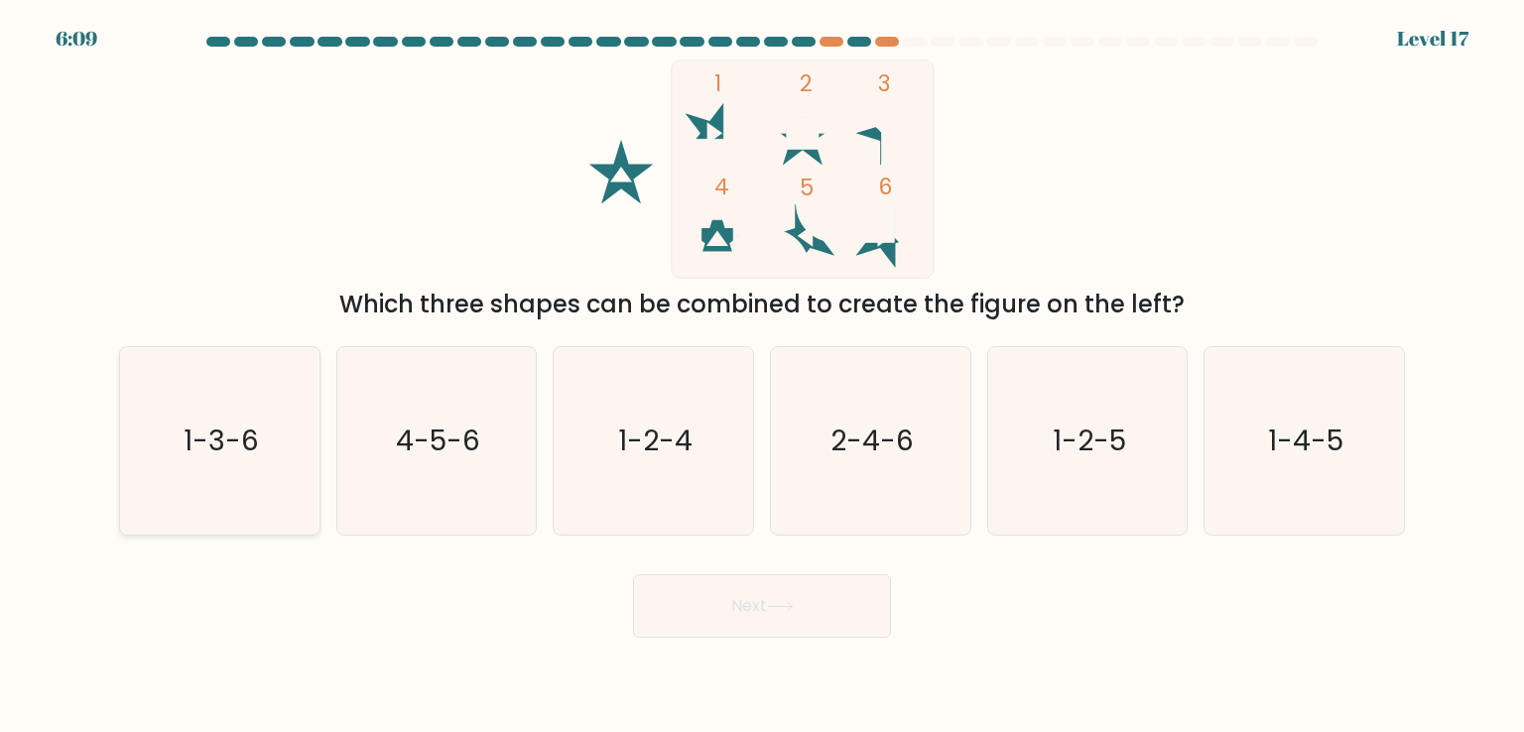
click at [183, 464] on icon "1-3-6" at bounding box center [219, 440] width 187 height 187
click at [762, 376] on input "a. 1-3-6" at bounding box center [762, 371] width 1 height 10
radio input "true"
click at [788, 608] on icon at bounding box center [780, 606] width 27 height 11
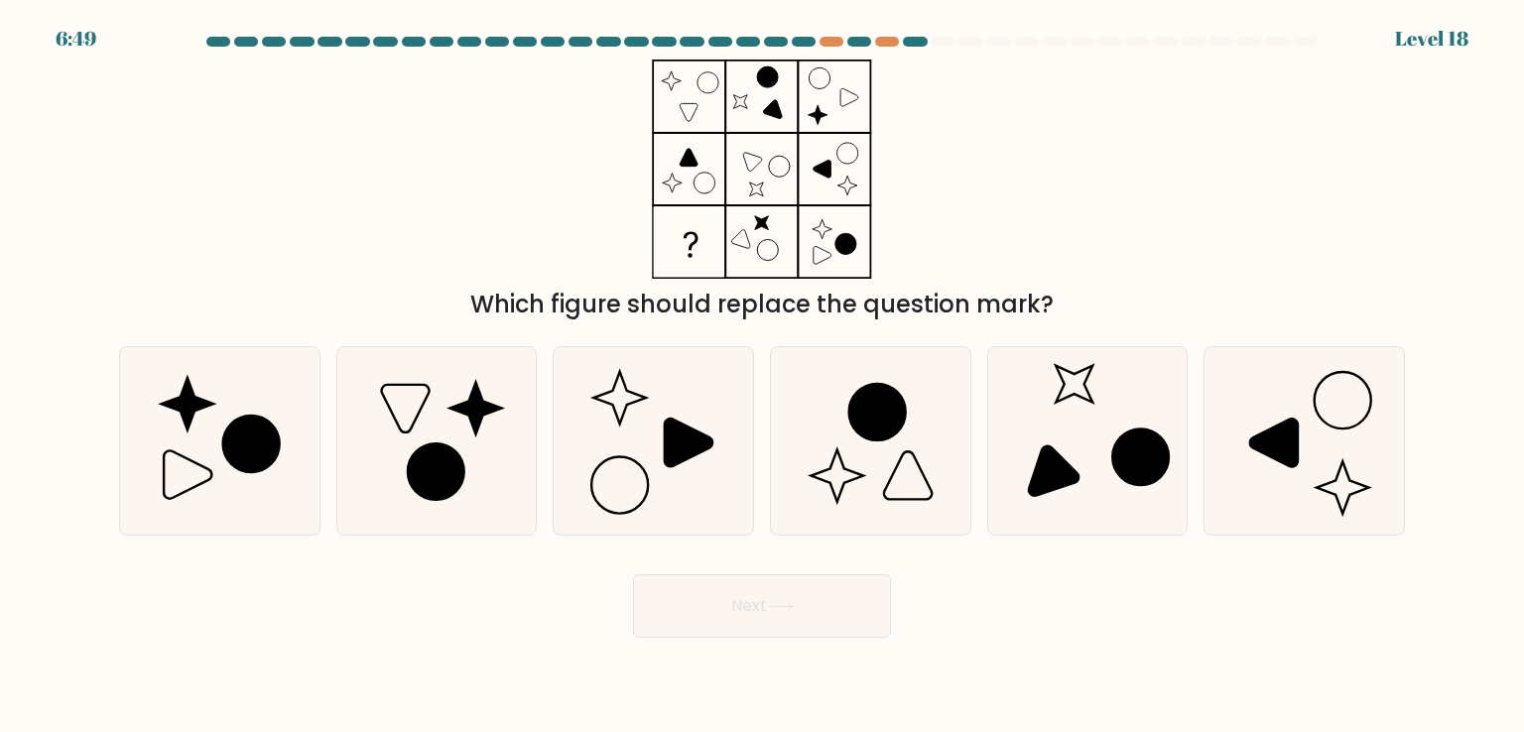
click at [393, 207] on div "Which figure should replace the question mark?" at bounding box center [762, 191] width 1310 height 263
click at [652, 423] on icon at bounding box center [653, 440] width 187 height 187
click at [762, 376] on input "c." at bounding box center [762, 371] width 1 height 10
radio input "true"
click at [444, 472] on icon at bounding box center [436, 473] width 57 height 57
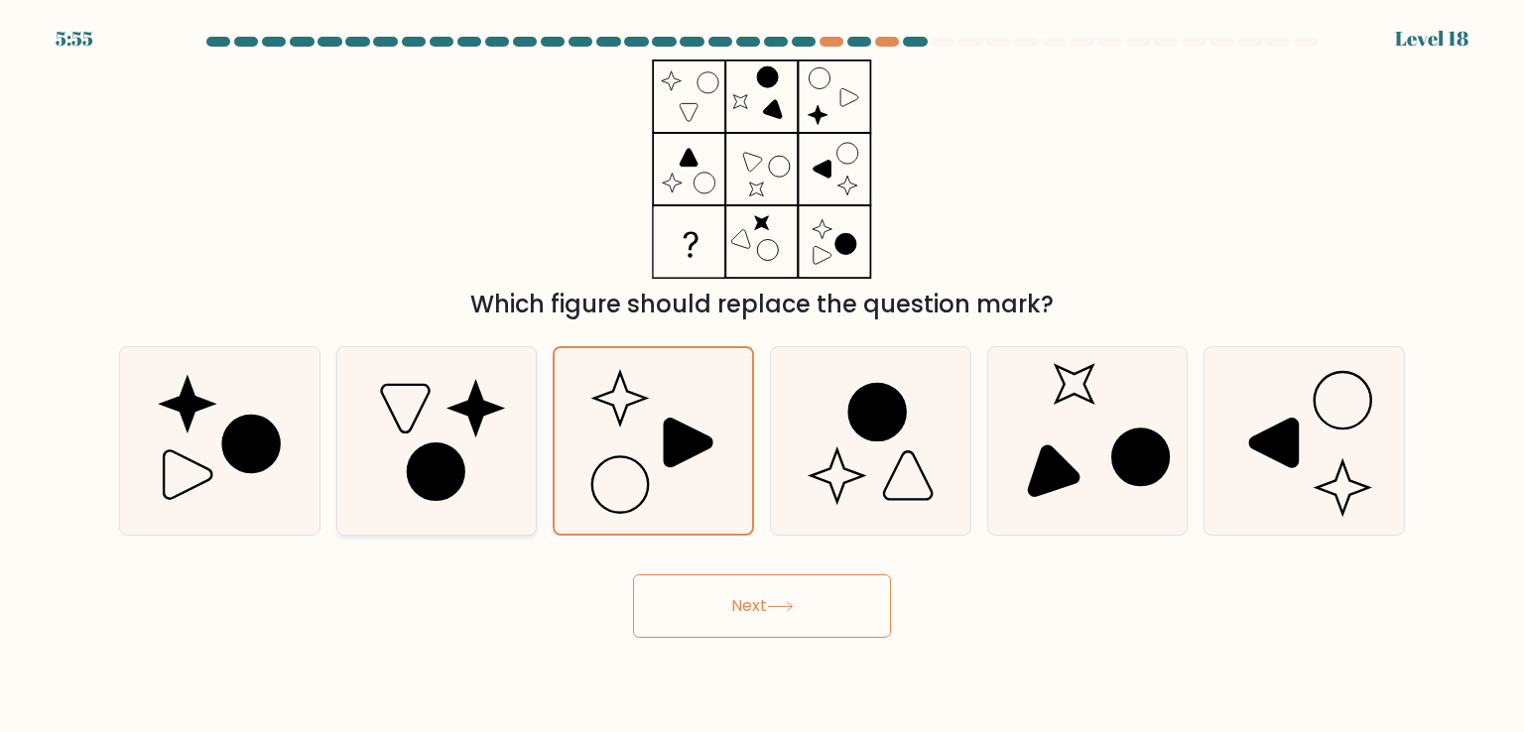
click at [762, 376] on input "b." at bounding box center [762, 371] width 1 height 10
radio input "true"
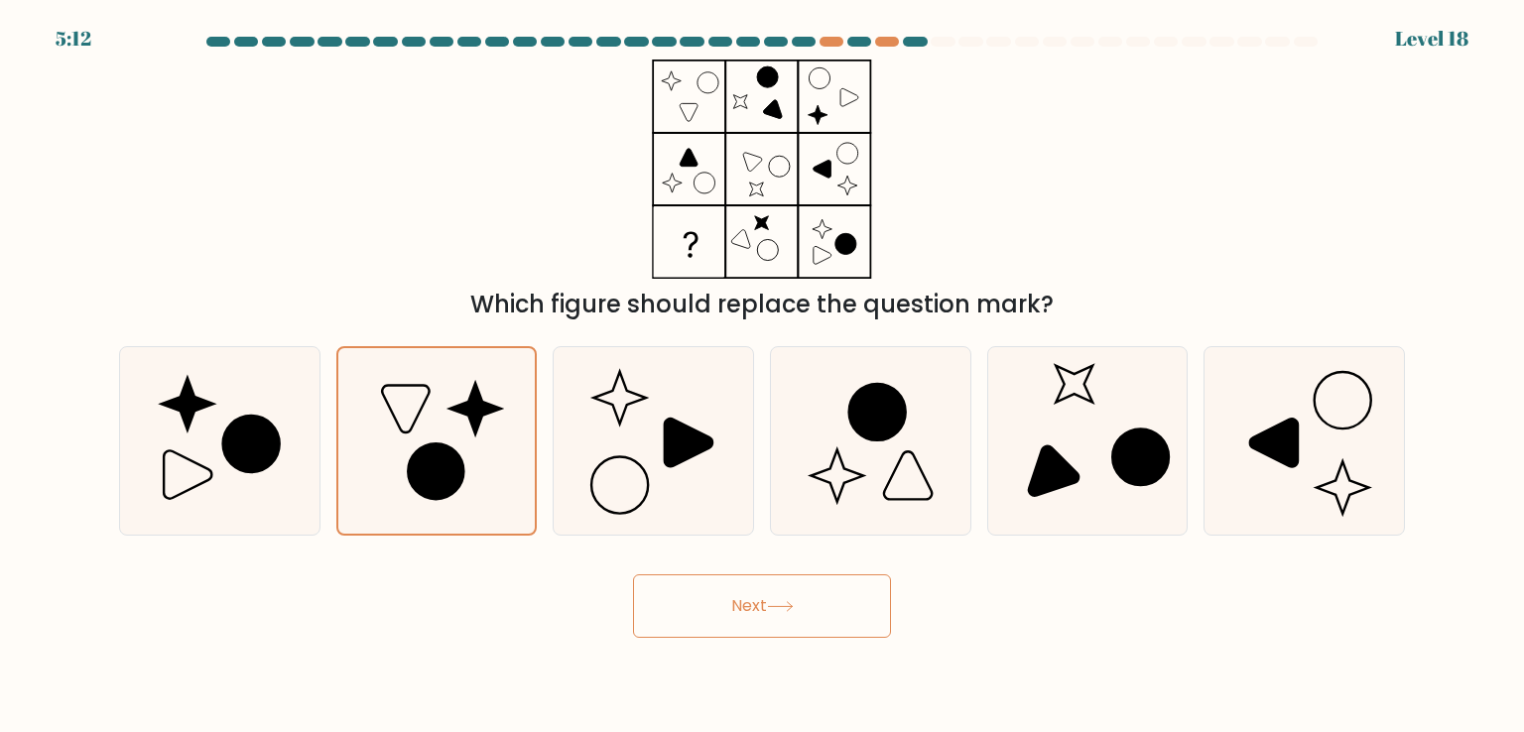
click at [756, 586] on button "Next" at bounding box center [762, 607] width 258 height 64
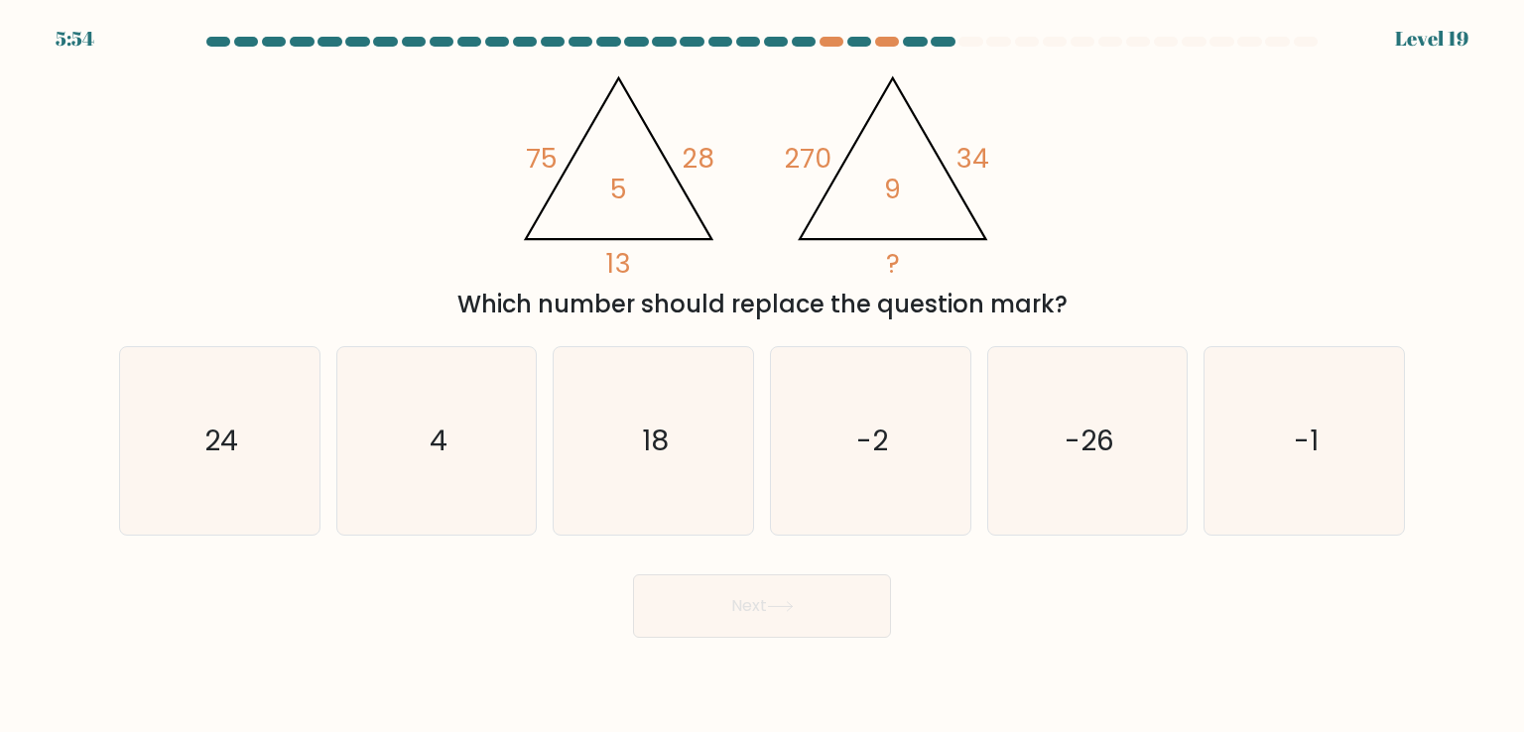
click at [418, 163] on div "@import url('https://fonts.googleapis.com/css?family=Abril+Fatface:400,100,100i…" at bounding box center [762, 191] width 1310 height 263
click at [405, 373] on icon "4" at bounding box center [436, 440] width 187 height 187
click at [762, 373] on input "b. 4" at bounding box center [762, 371] width 1 height 10
radio input "true"
click at [791, 596] on button "Next" at bounding box center [762, 607] width 258 height 64
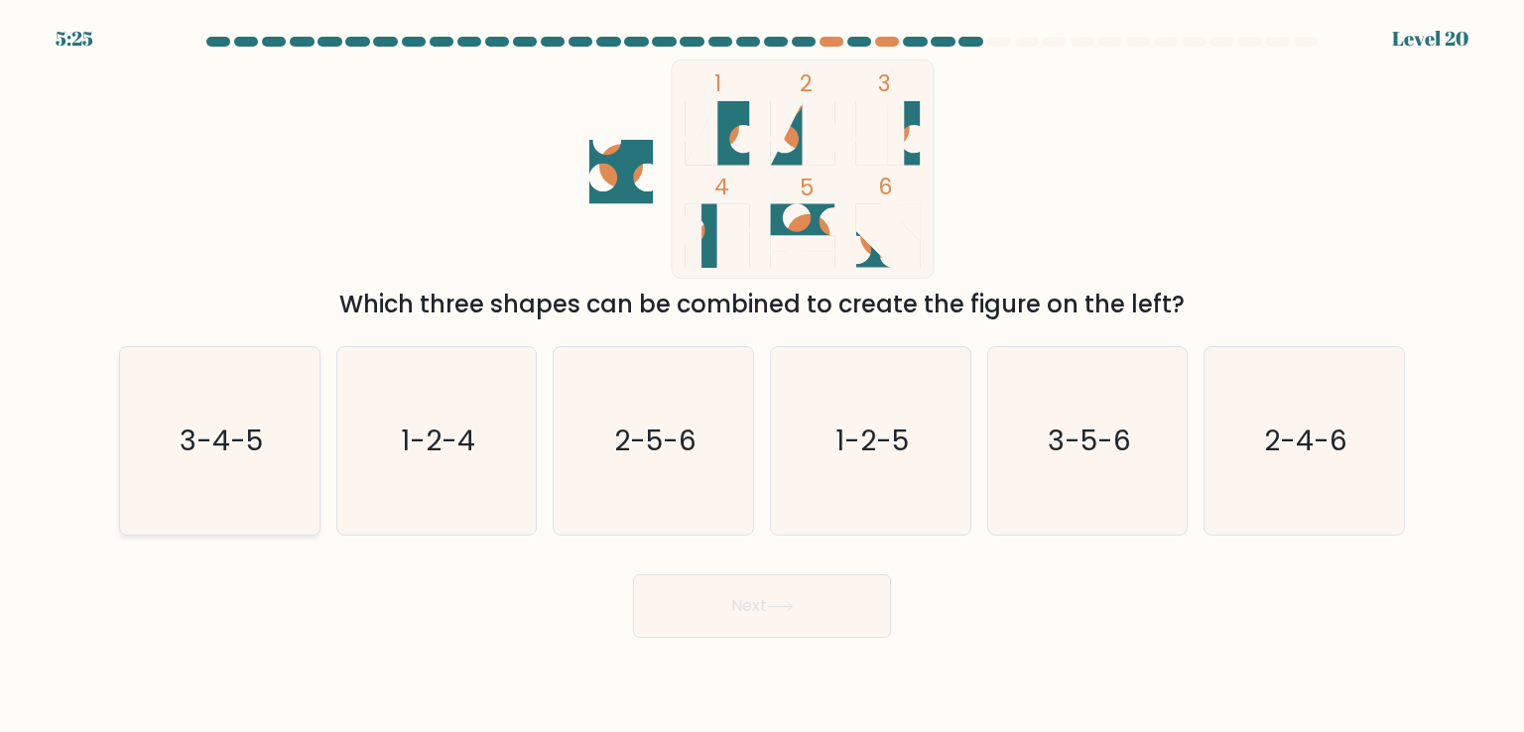
click at [278, 465] on icon "3-4-5" at bounding box center [219, 440] width 187 height 187
click at [762, 376] on input "a. 3-4-5" at bounding box center [762, 371] width 1 height 10
radio input "true"
click at [762, 589] on button "Next" at bounding box center [762, 607] width 258 height 64
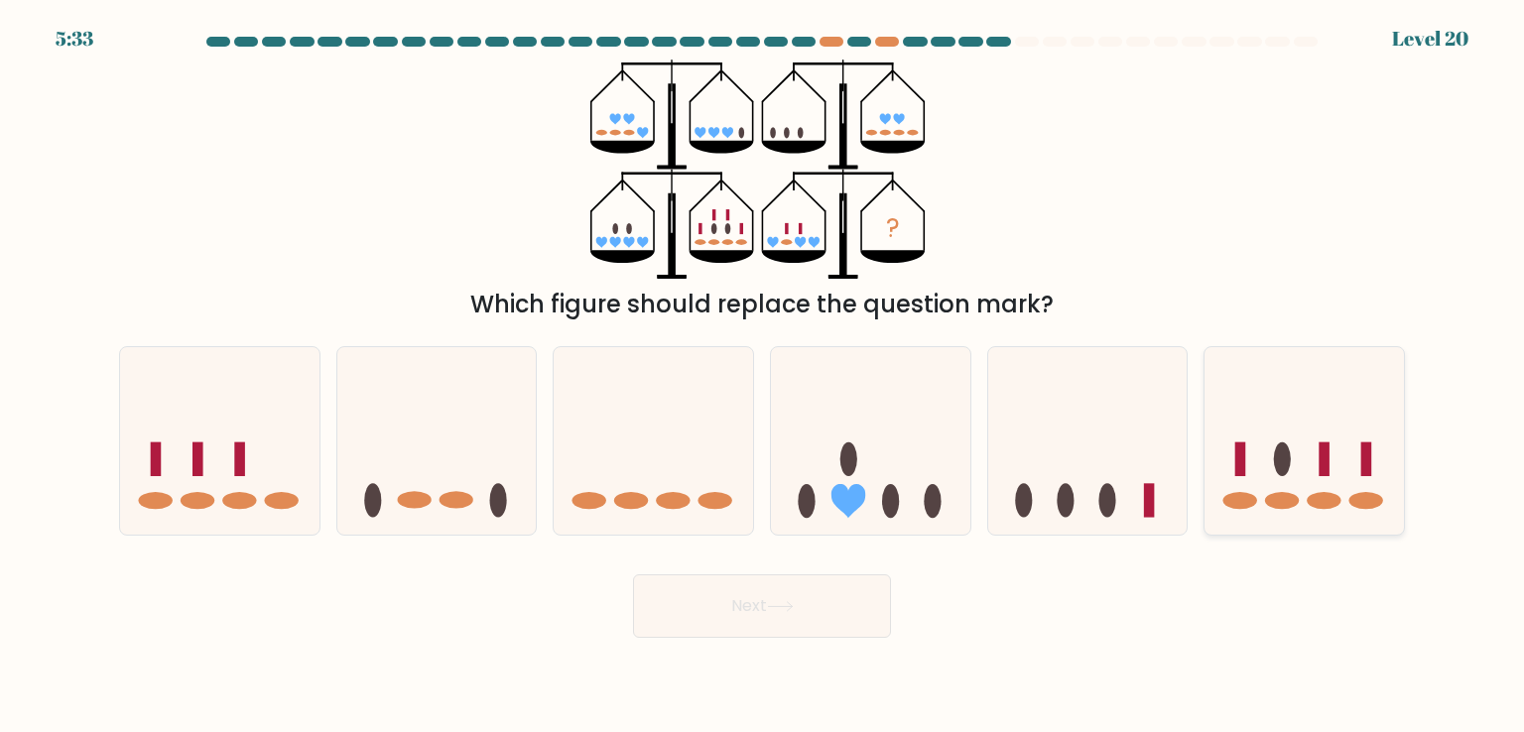
click at [1334, 453] on icon at bounding box center [1304, 440] width 199 height 165
click at [763, 376] on input "f." at bounding box center [762, 371] width 1 height 10
radio input "true"
click at [768, 612] on button "Next" at bounding box center [762, 607] width 258 height 64
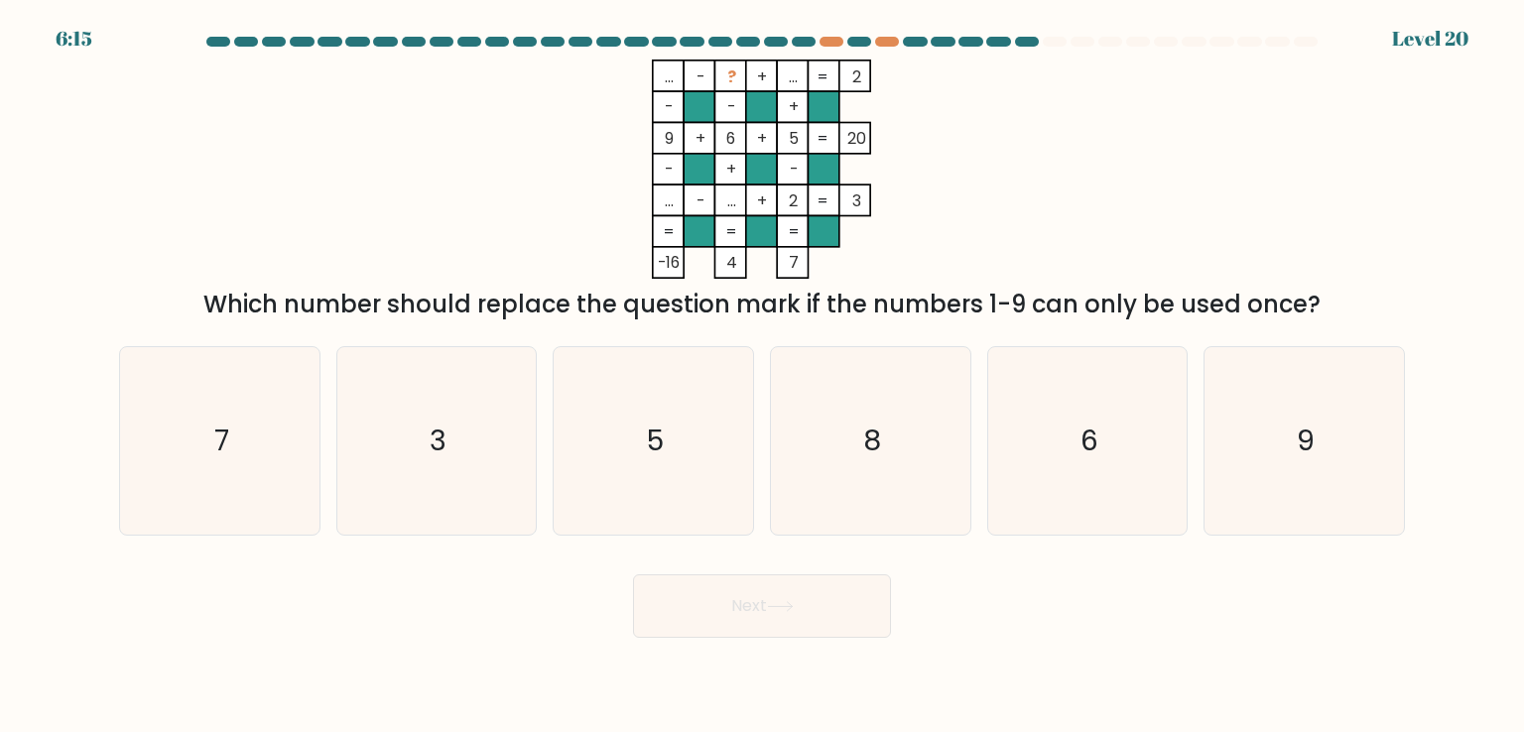
click at [372, 169] on div "... - ? + ... 2 - - + 9 + 6 + 5 20 - + - ... - ... + 2 = 3 = = = = -16 4 7 = Wh…" at bounding box center [762, 191] width 1310 height 263
click at [693, 436] on icon "5" at bounding box center [653, 440] width 187 height 187
click at [762, 376] on input "c. 5" at bounding box center [762, 371] width 1 height 10
radio input "true"
click at [492, 433] on icon "3" at bounding box center [436, 440] width 187 height 187
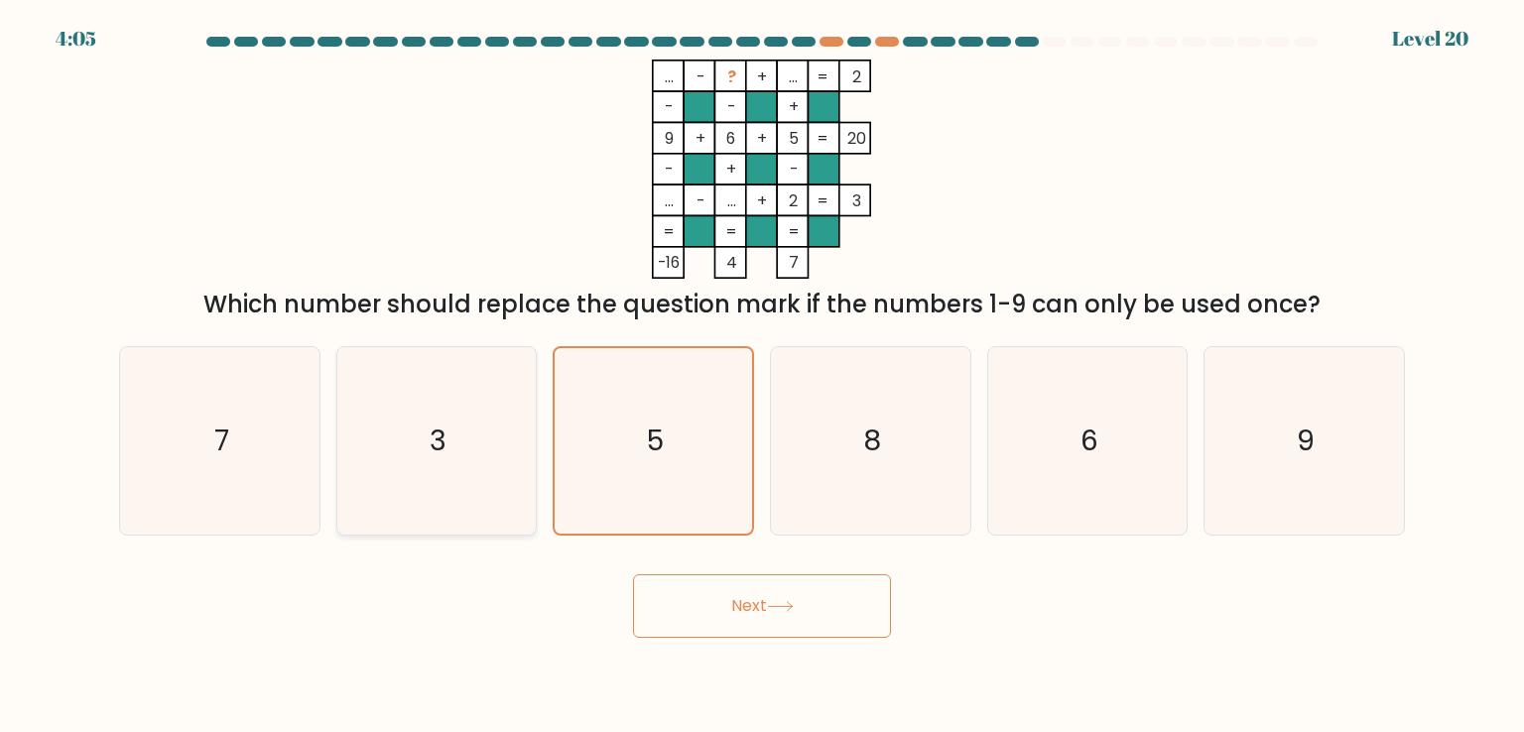
click at [762, 376] on input "b. 3" at bounding box center [762, 371] width 1 height 10
radio input "true"
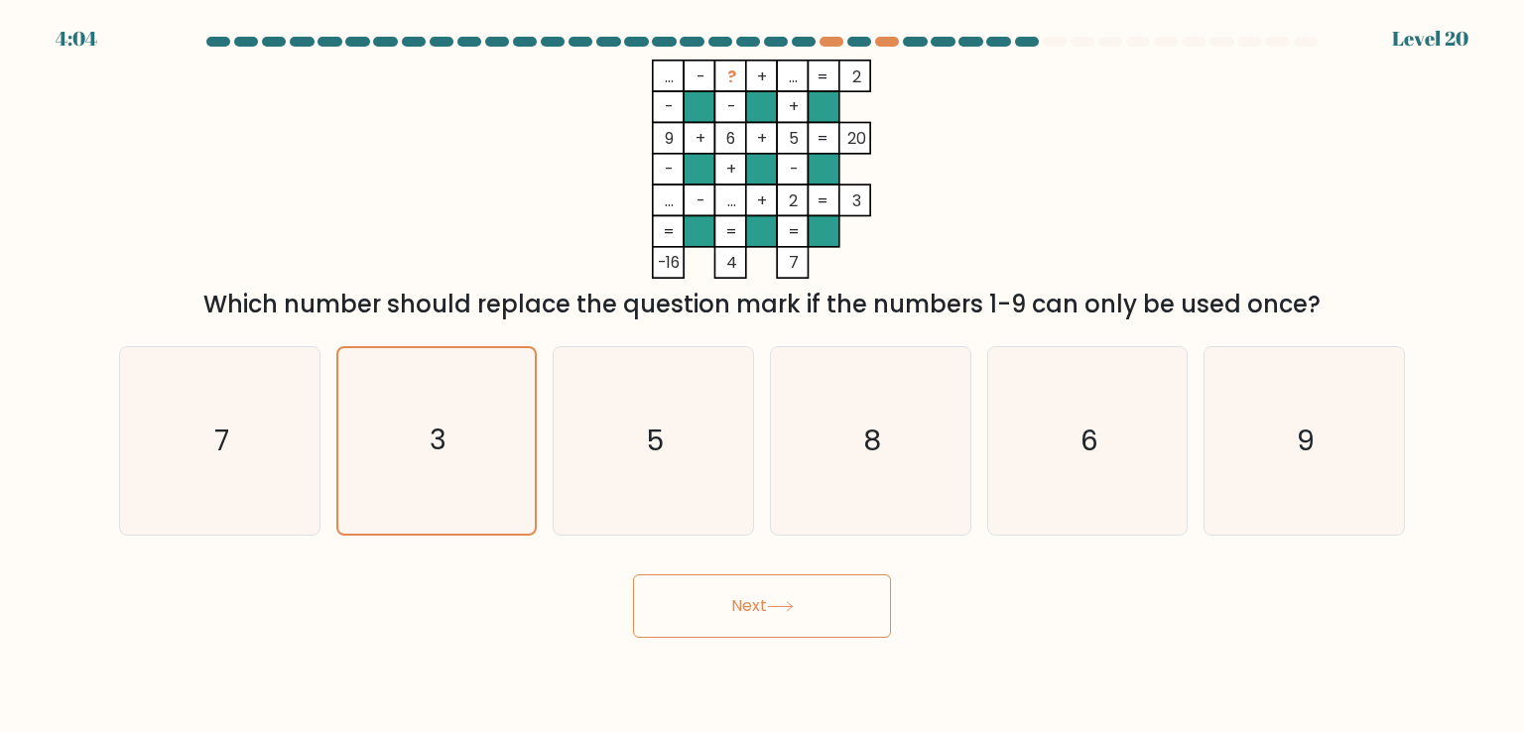
click at [779, 596] on button "Next" at bounding box center [762, 607] width 258 height 64
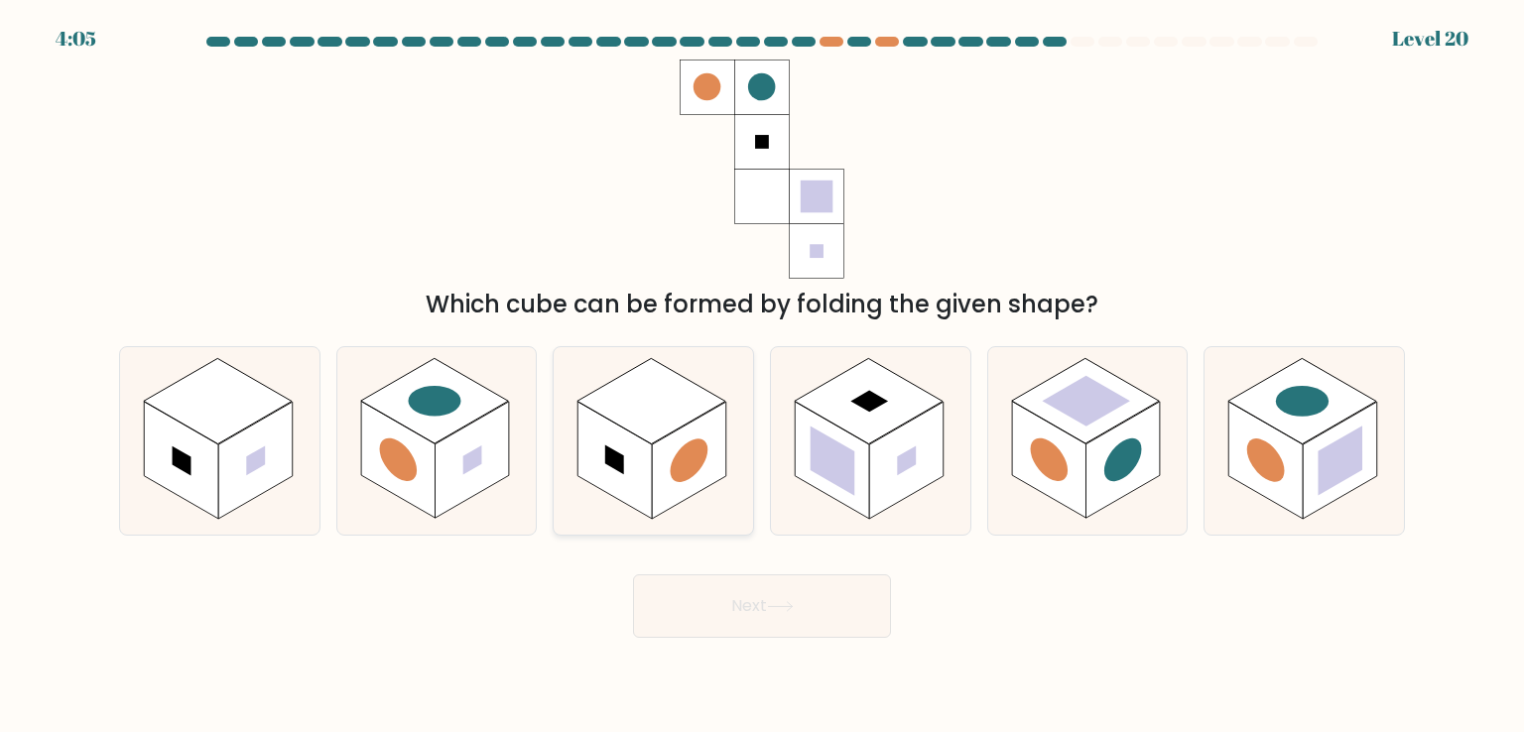
click at [680, 470] on circle at bounding box center [690, 461] width 38 height 59
click at [762, 376] on input "c." at bounding box center [762, 371] width 1 height 10
radio input "true"
click at [1128, 461] on circle at bounding box center [1124, 461] width 38 height 59
click at [763, 376] on input "e." at bounding box center [762, 371] width 1 height 10
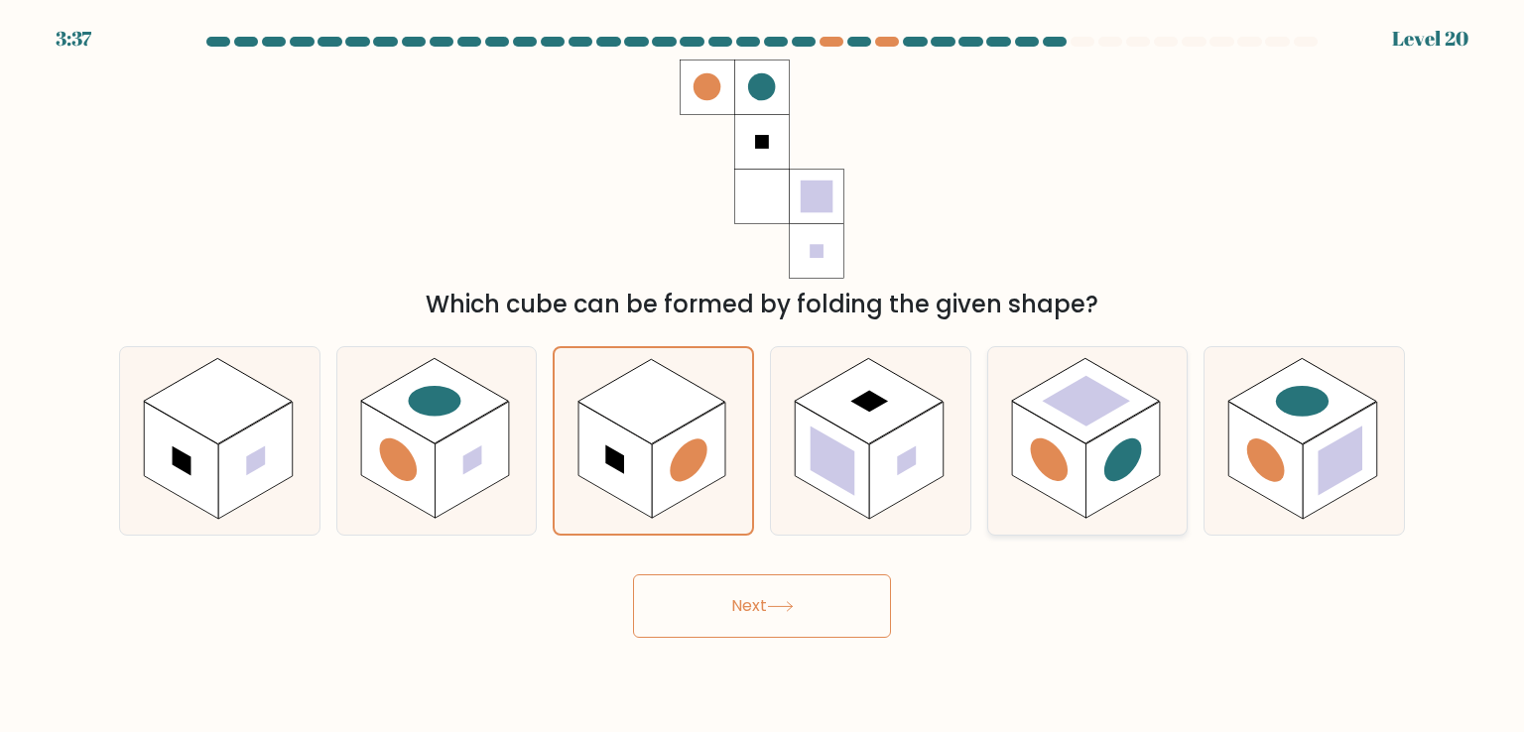
radio input "true"
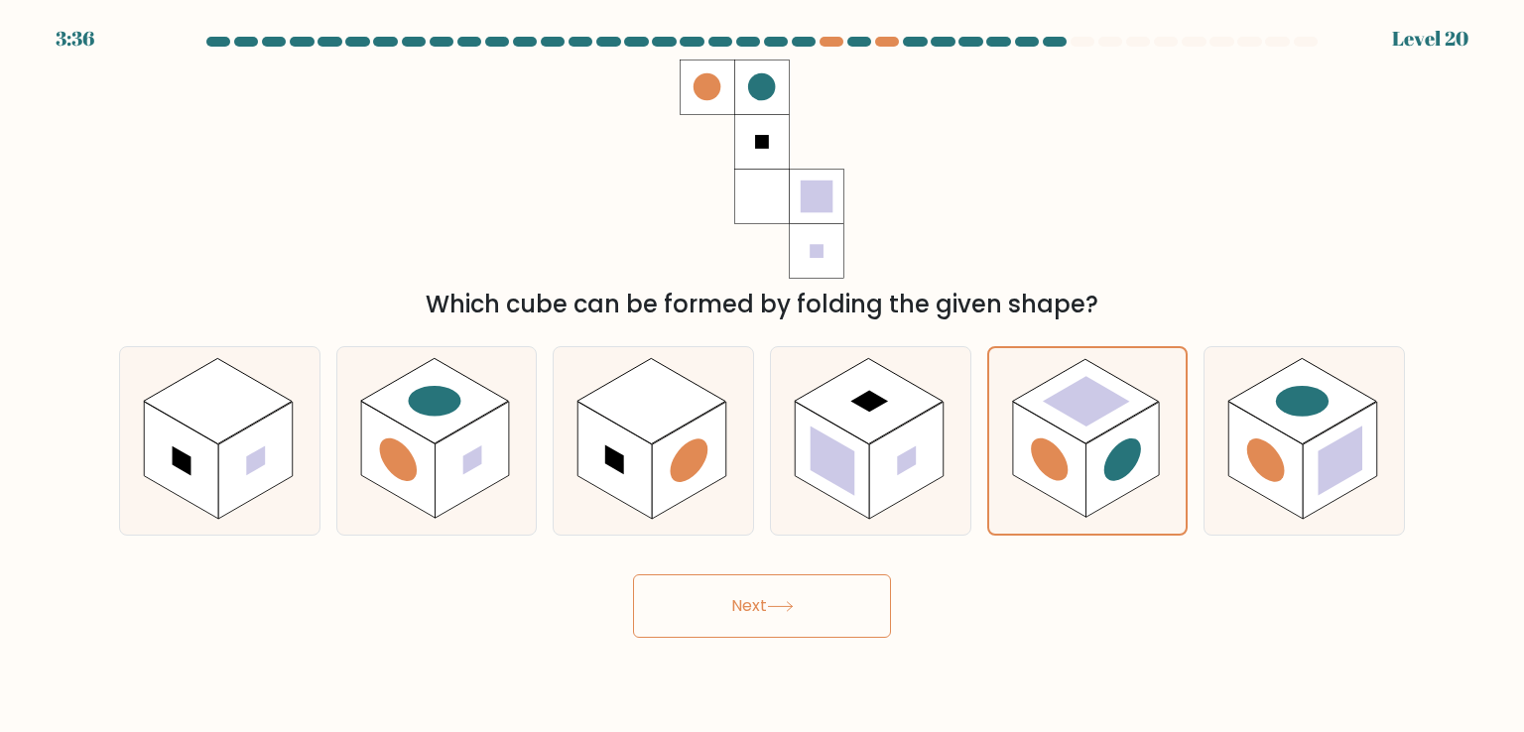
click at [817, 591] on button "Next" at bounding box center [762, 607] width 258 height 64
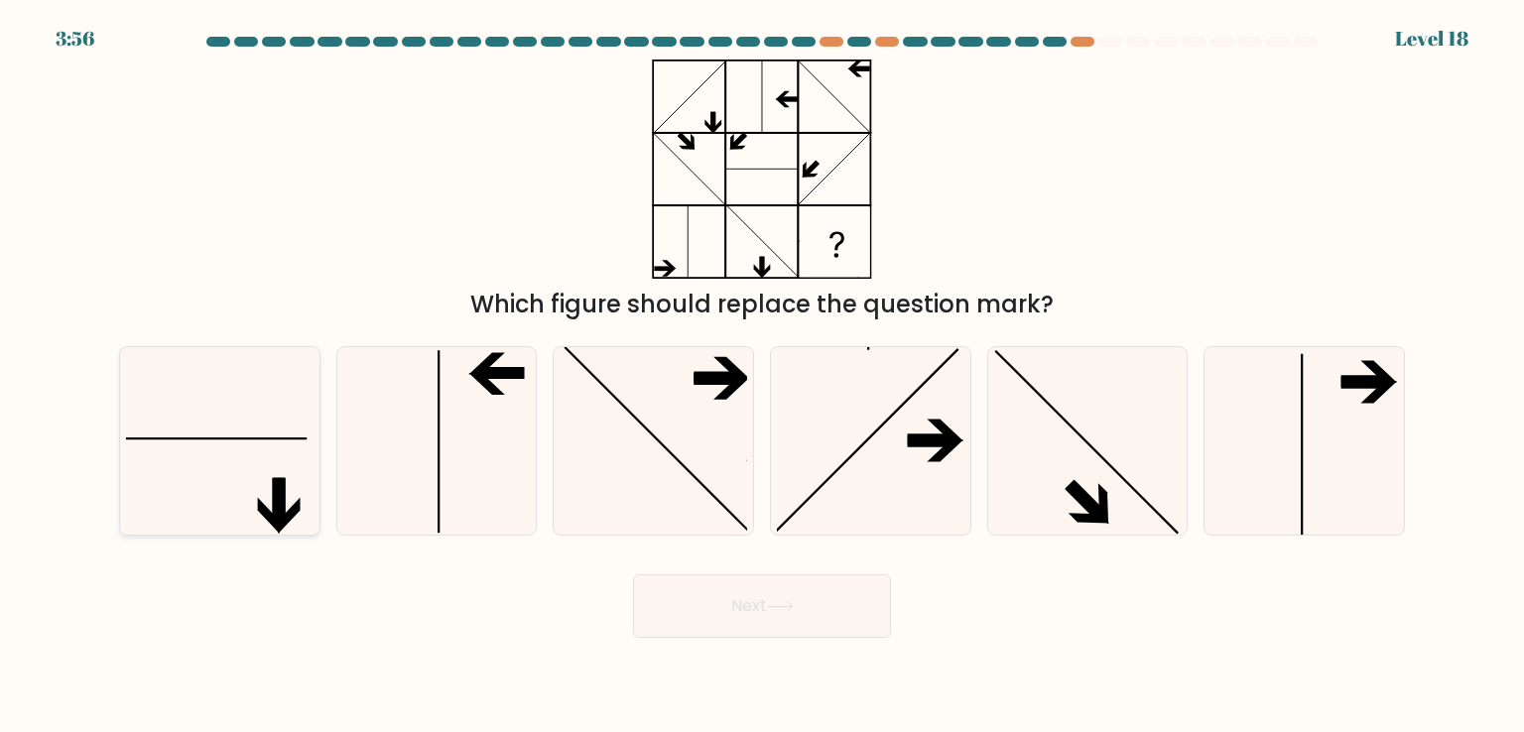
click at [272, 418] on icon at bounding box center [219, 440] width 187 height 187
click at [762, 376] on input "a." at bounding box center [762, 371] width 1 height 10
radio input "true"
click at [760, 608] on button "Next" at bounding box center [762, 607] width 258 height 64
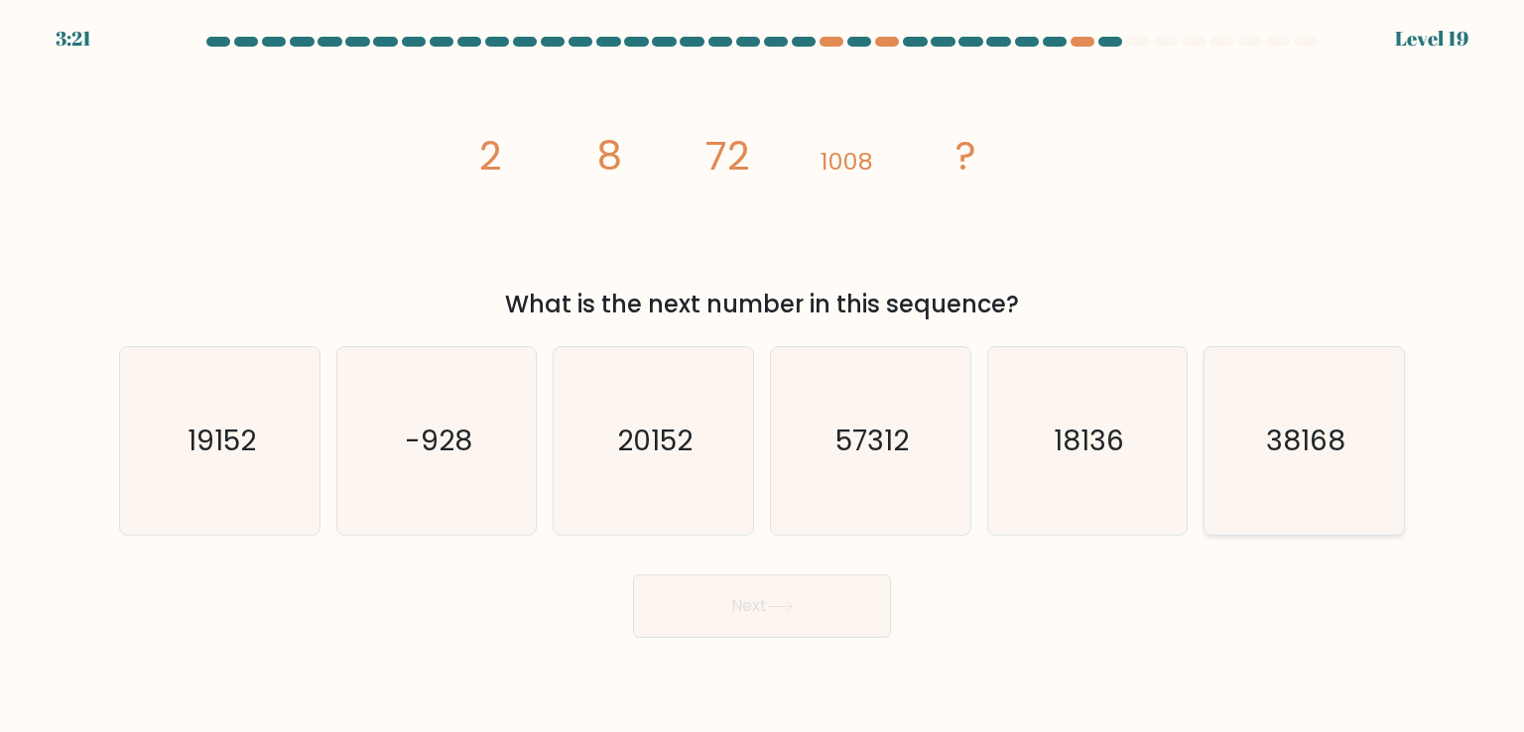
click at [1310, 447] on text "38168" at bounding box center [1305, 441] width 79 height 40
click at [763, 376] on input "f. 38168" at bounding box center [762, 371] width 1 height 10
radio input "true"
click at [759, 614] on button "Next" at bounding box center [762, 607] width 258 height 64
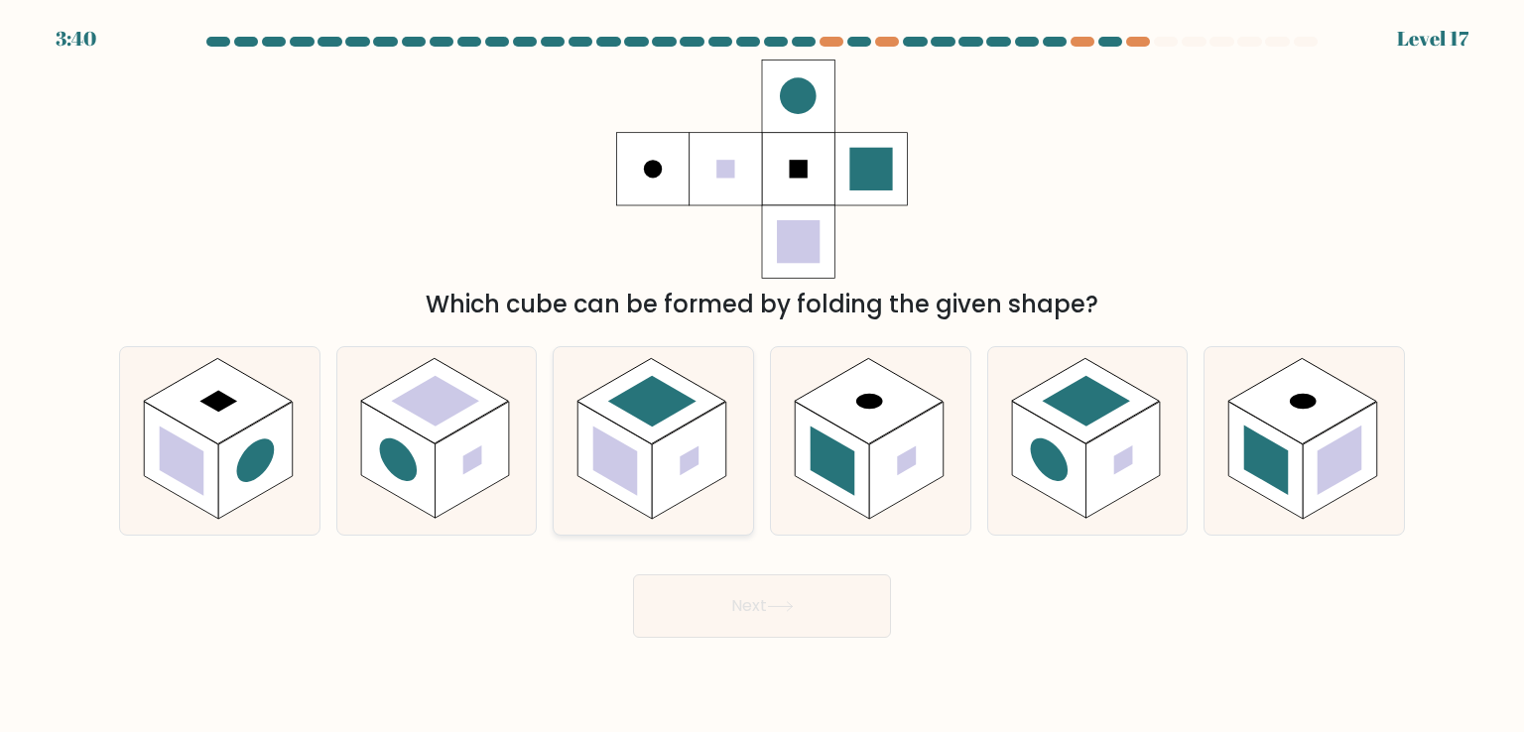
click at [696, 433] on rect at bounding box center [689, 460] width 74 height 117
click at [762, 376] on input "c." at bounding box center [762, 371] width 1 height 10
radio input "true"
click at [754, 616] on button "Next" at bounding box center [762, 607] width 258 height 64
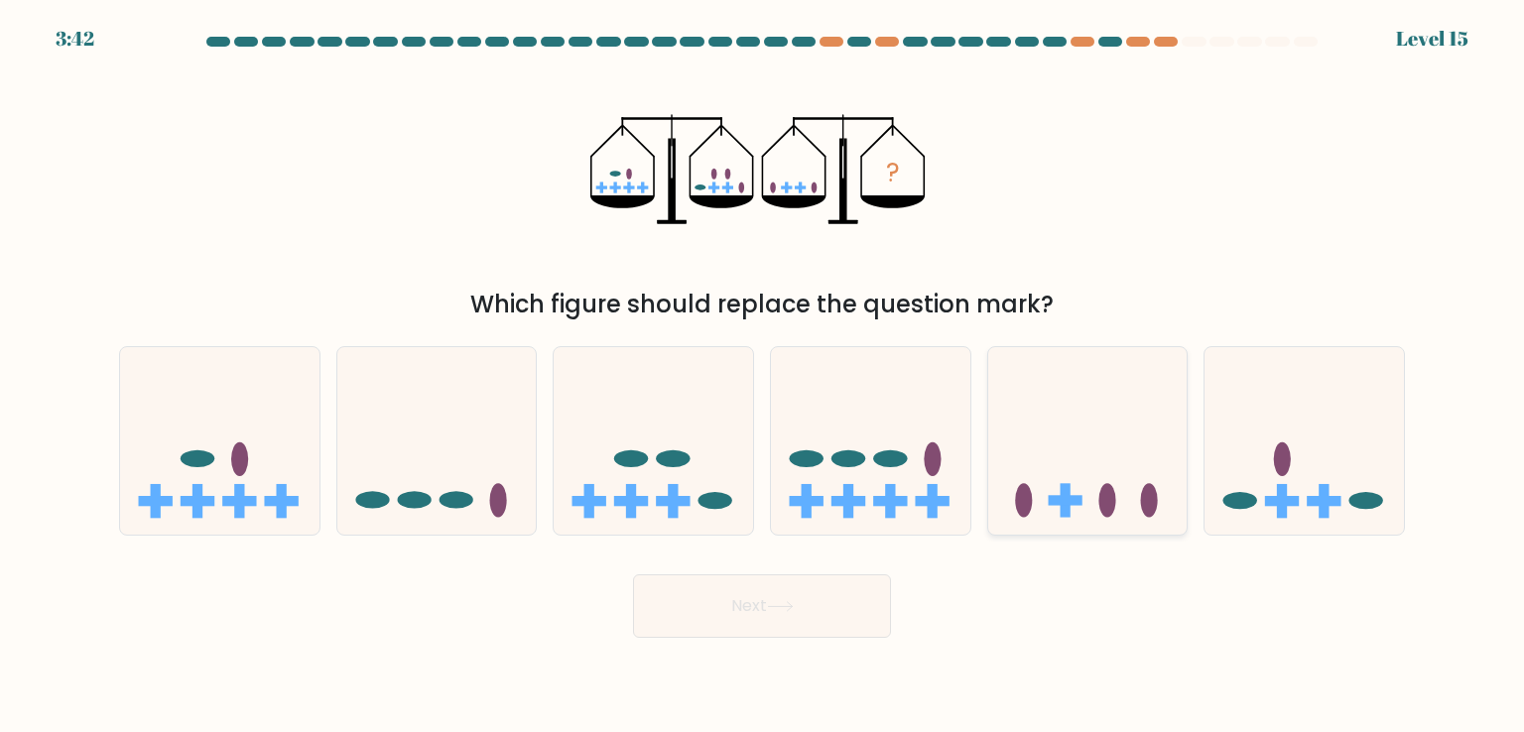
click at [1115, 456] on icon at bounding box center [1087, 440] width 199 height 165
click at [763, 376] on input "e." at bounding box center [762, 371] width 1 height 10
radio input "true"
click at [774, 610] on icon at bounding box center [780, 606] width 27 height 11
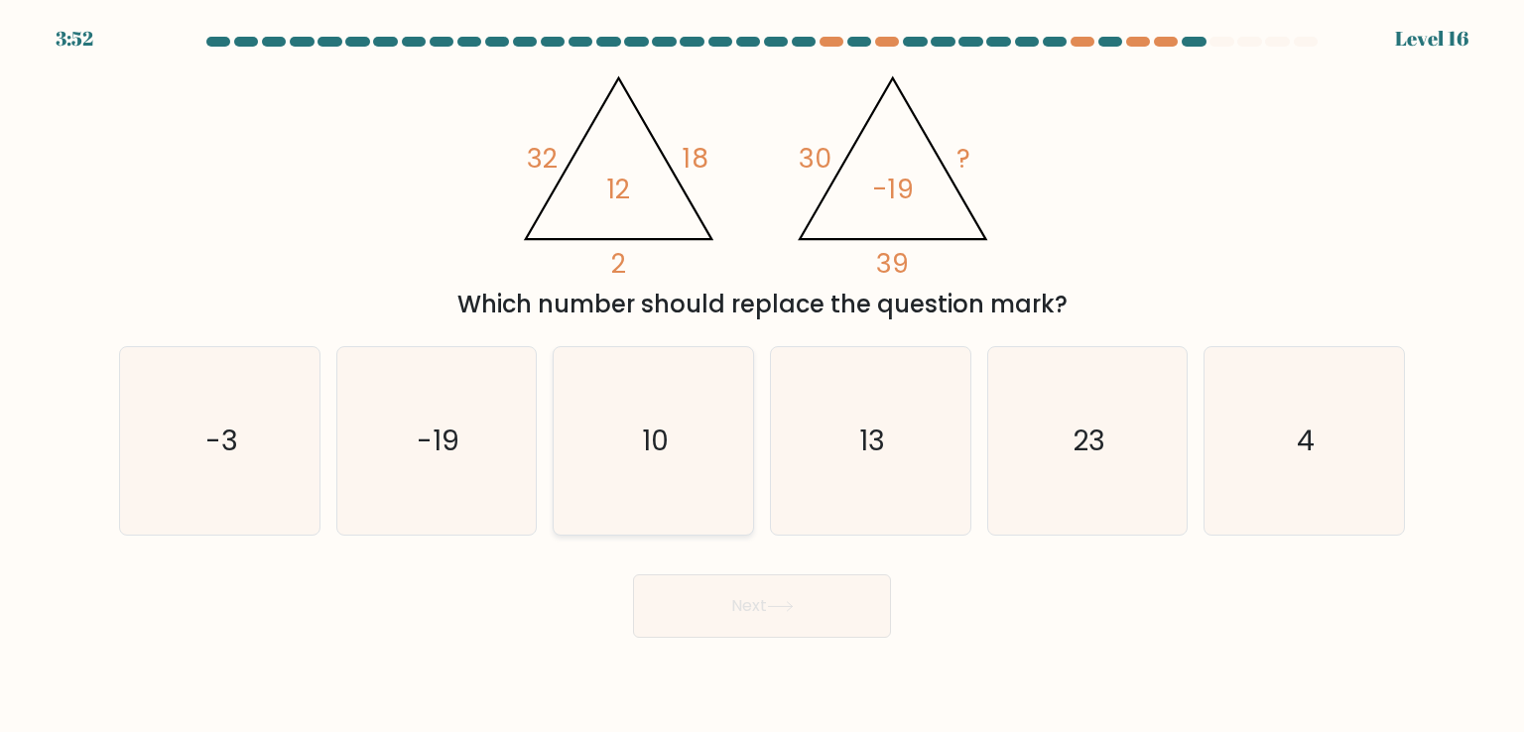
click at [671, 428] on icon "10" at bounding box center [653, 440] width 187 height 187
click at [762, 376] on input "c. 10" at bounding box center [762, 371] width 1 height 10
radio input "true"
click at [838, 631] on button "Next" at bounding box center [762, 607] width 258 height 64
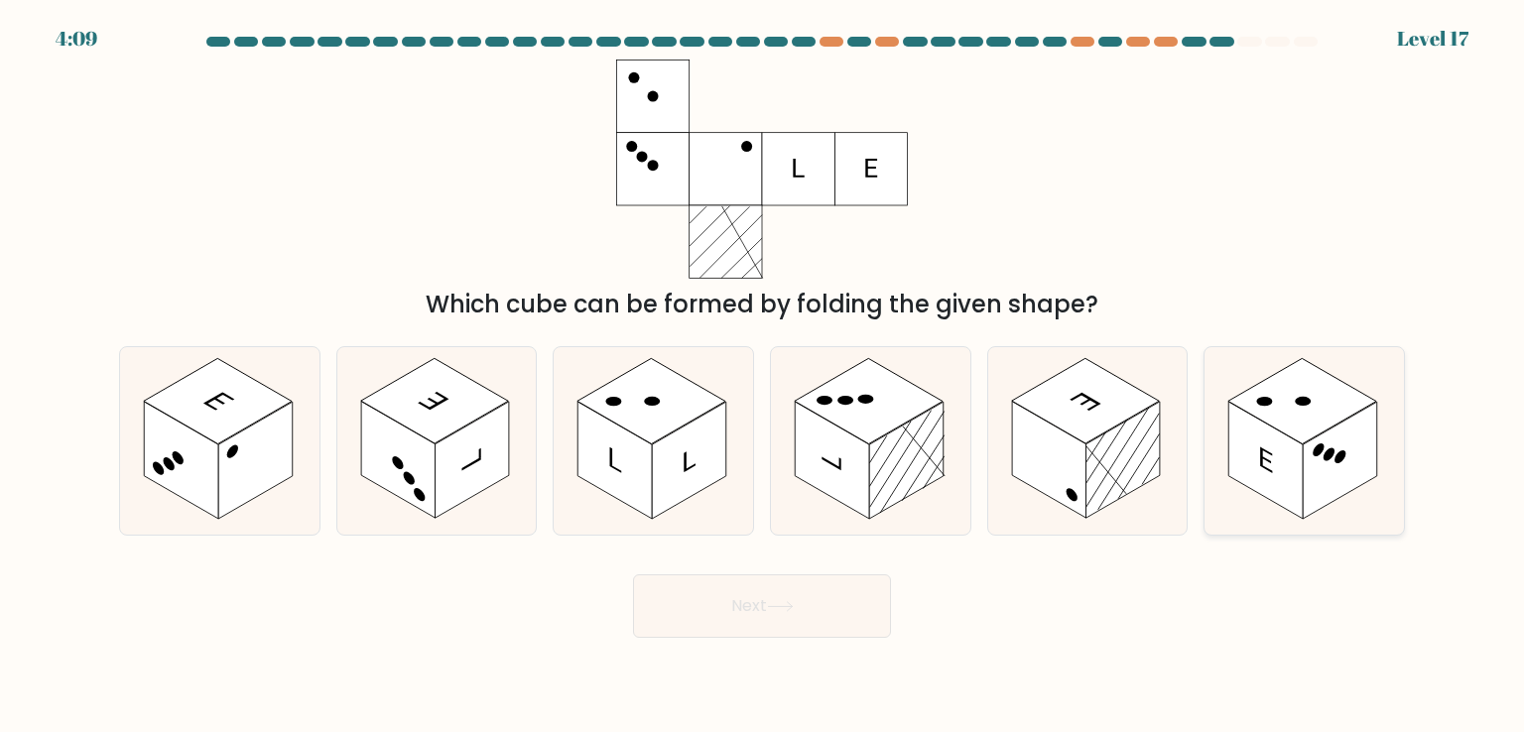
click at [1318, 455] on circle at bounding box center [1318, 451] width 11 height 18
click at [763, 376] on input "f." at bounding box center [762, 371] width 1 height 10
radio input "true"
click at [799, 588] on button "Next" at bounding box center [762, 607] width 258 height 64
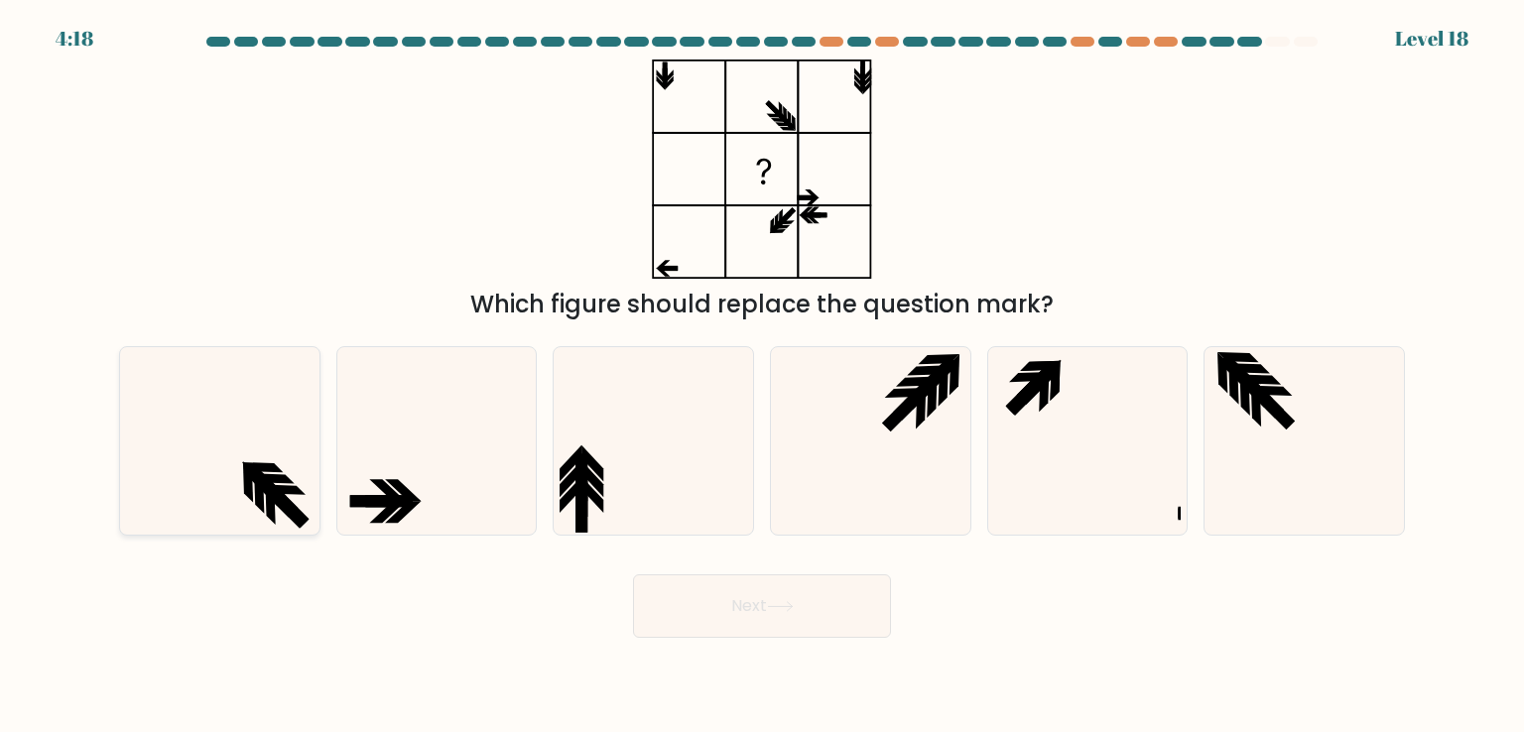
click at [257, 470] on icon at bounding box center [264, 485] width 42 height 42
click at [762, 376] on input "a." at bounding box center [762, 371] width 1 height 10
radio input "true"
click at [1042, 381] on icon at bounding box center [1026, 394] width 42 height 42
click at [763, 376] on input "e." at bounding box center [762, 371] width 1 height 10
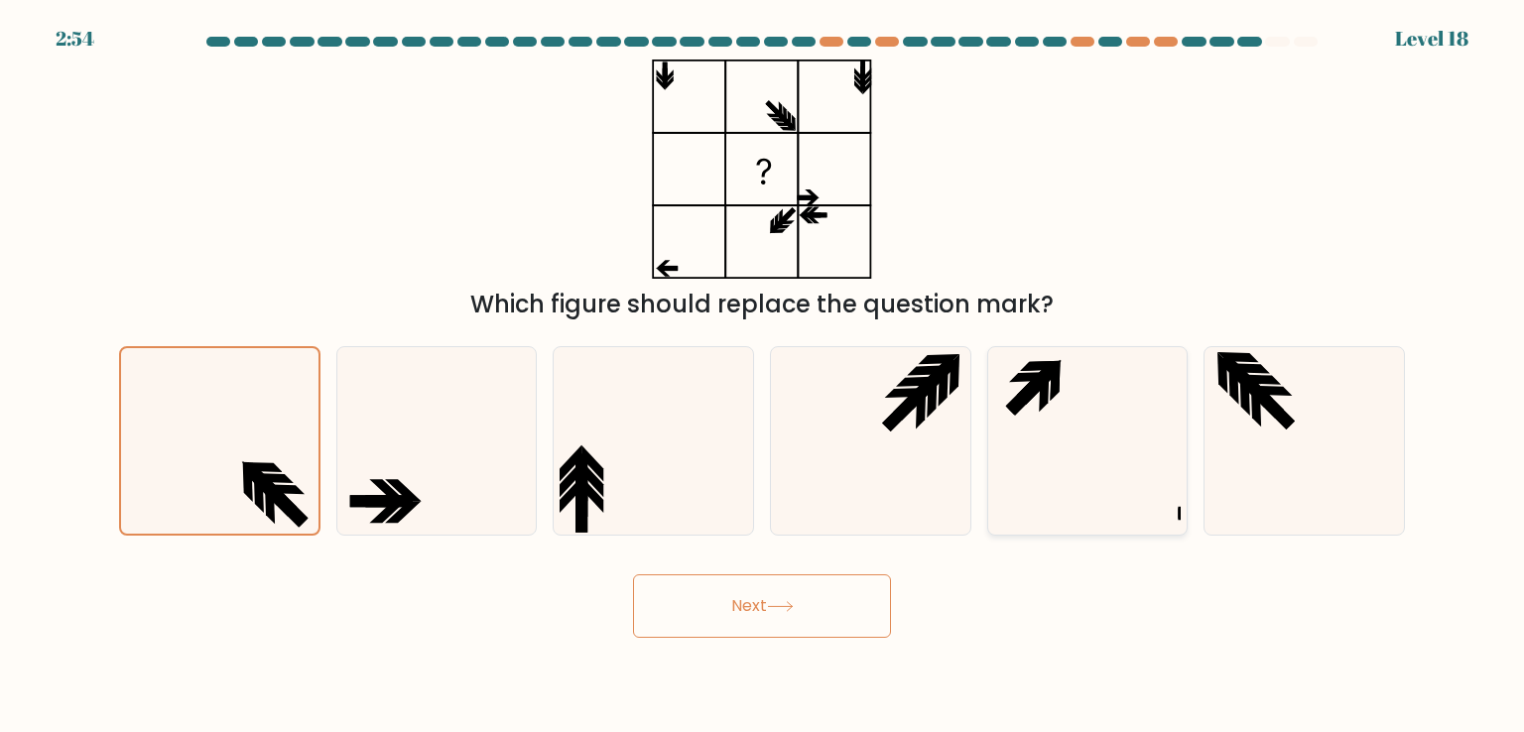
radio input "true"
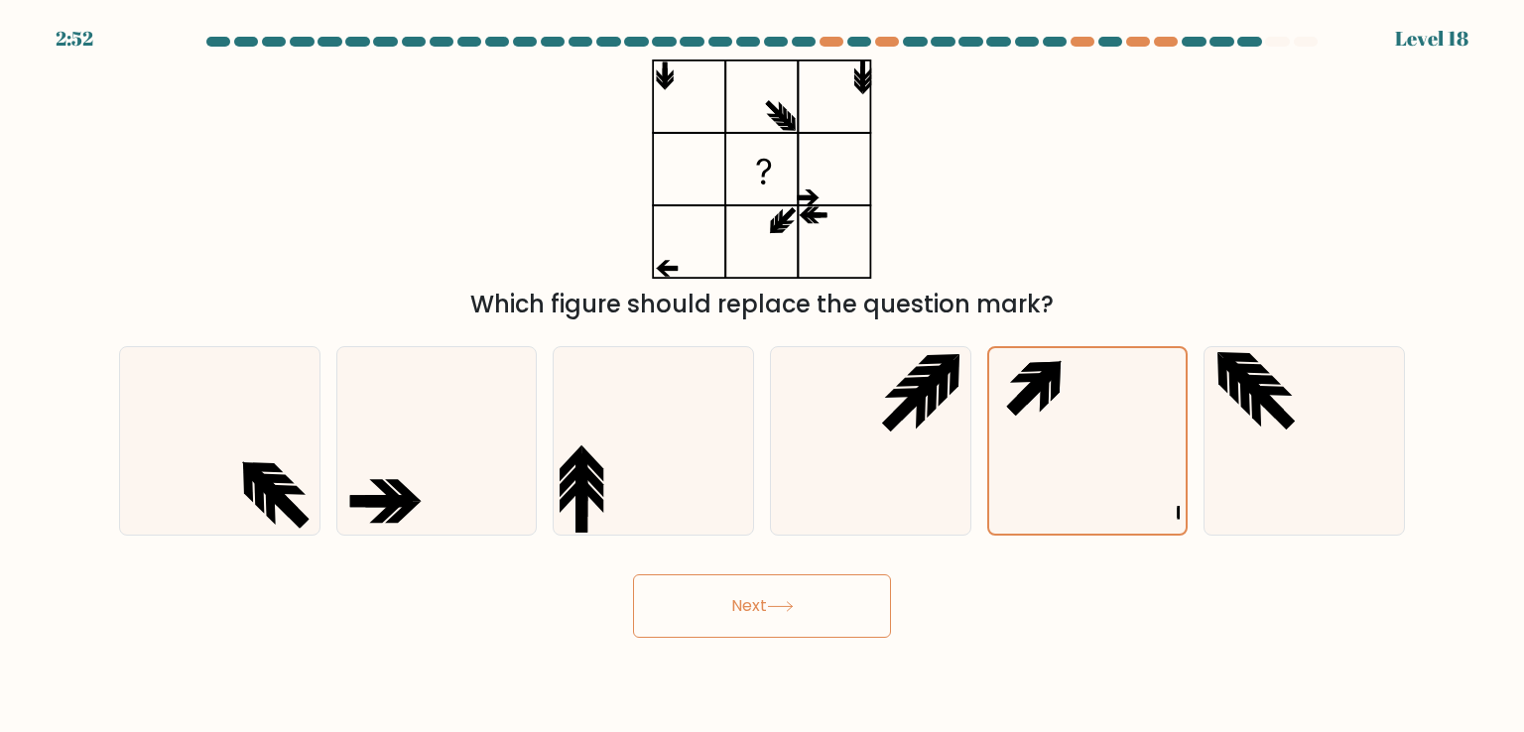
click at [789, 585] on button "Next" at bounding box center [762, 607] width 258 height 64
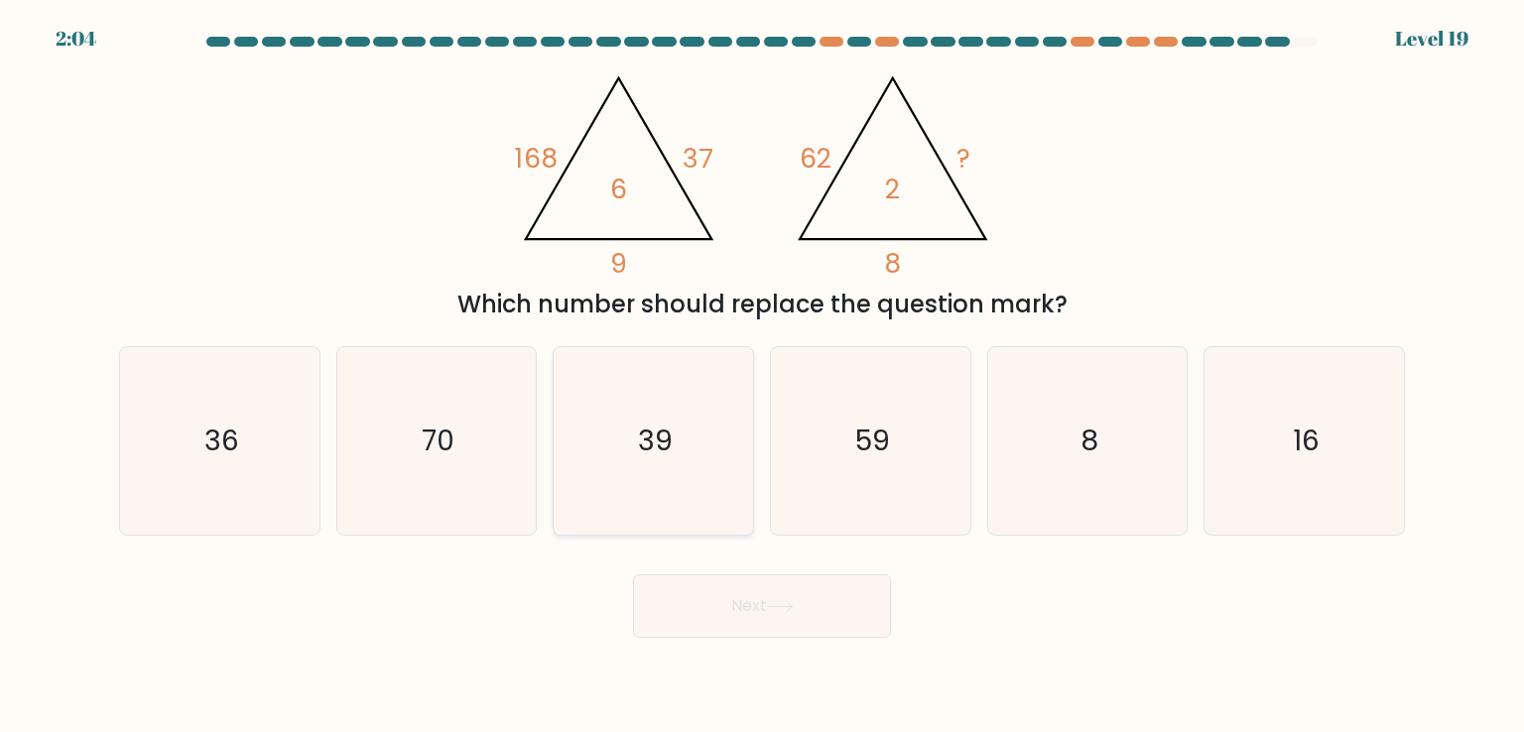
click at [685, 457] on icon "39" at bounding box center [653, 440] width 187 height 187
click at [762, 376] on input "c. 39" at bounding box center [762, 371] width 1 height 10
radio input "true"
click at [755, 616] on button "Next" at bounding box center [762, 607] width 258 height 64
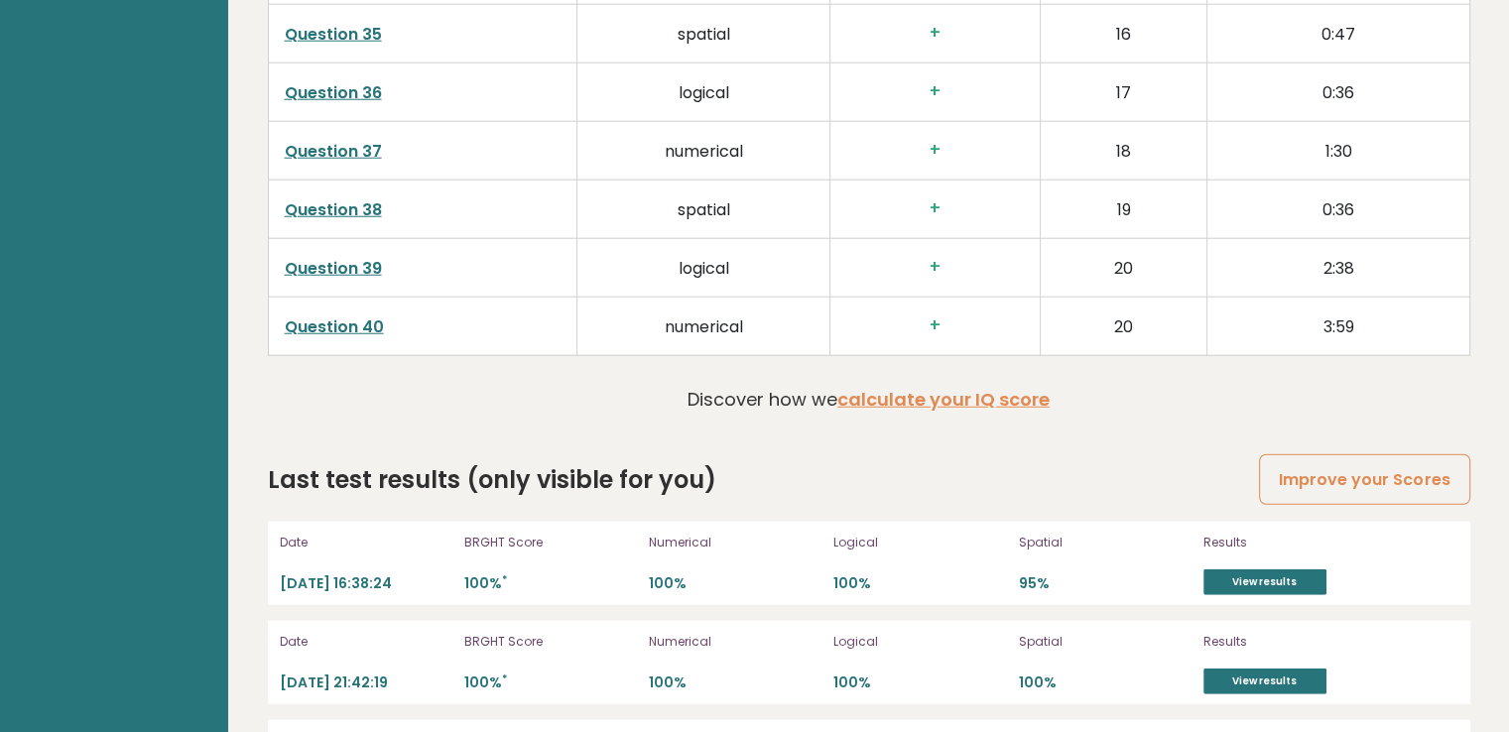
scroll to position [5351, 0]
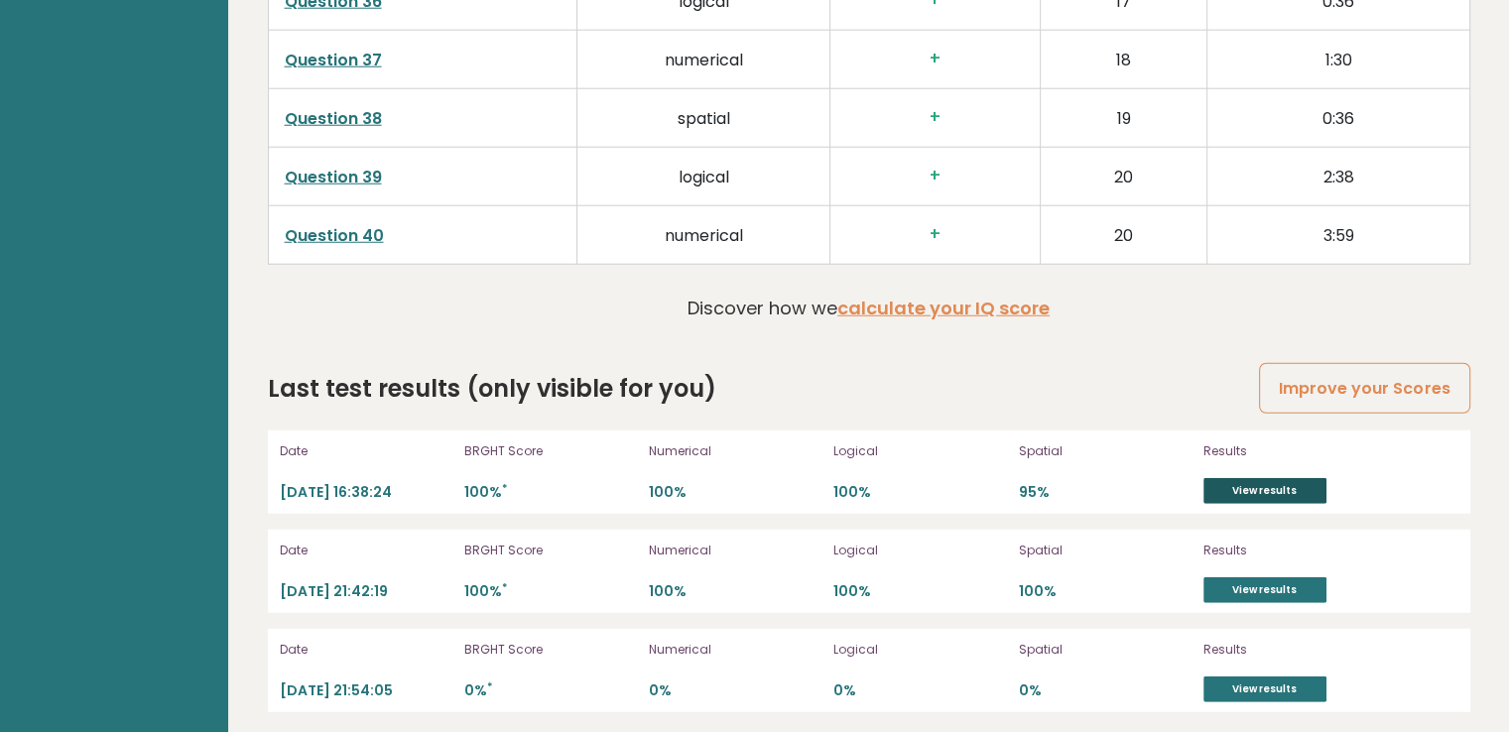
click at [1258, 481] on link "View results" at bounding box center [1265, 491] width 123 height 26
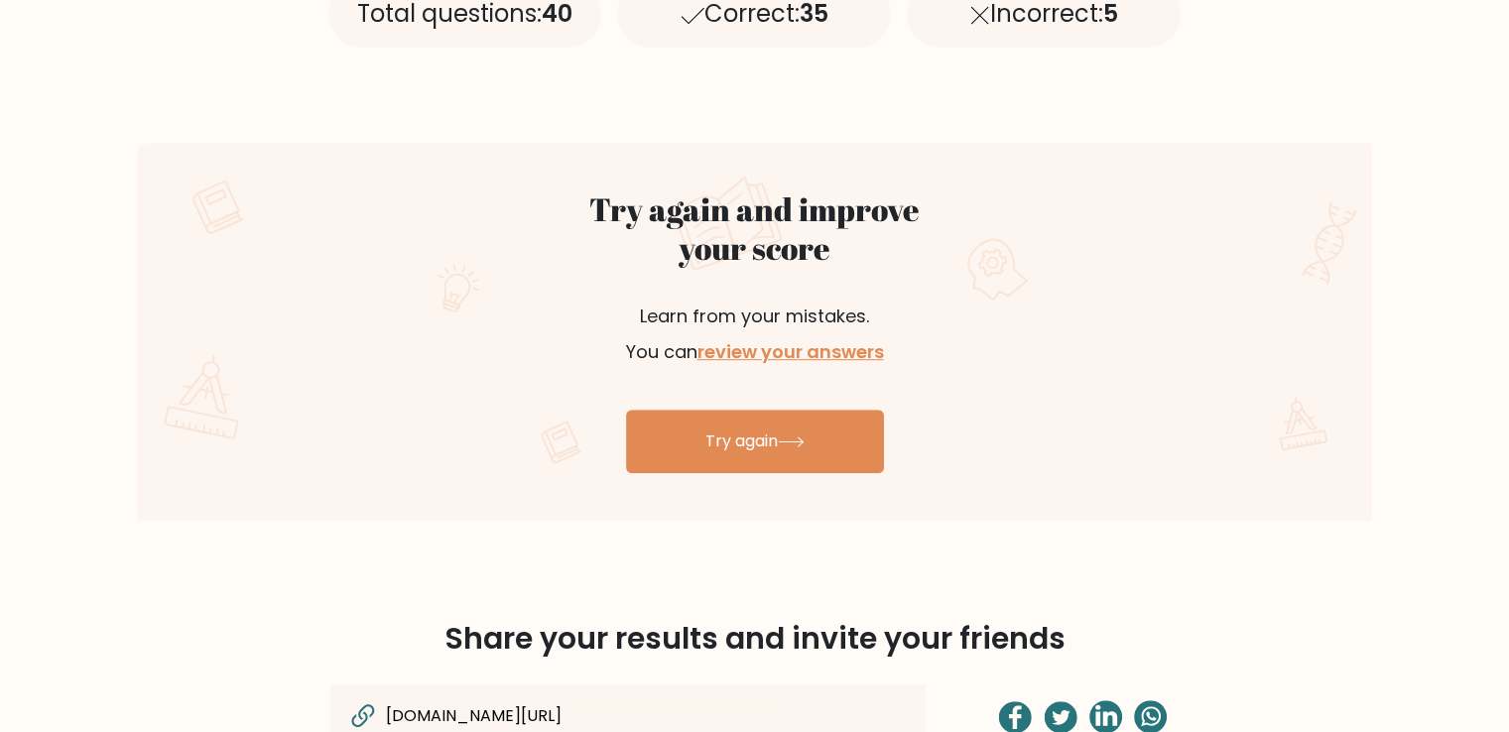
scroll to position [595, 0]
